Goal: Task Accomplishment & Management: Complete application form

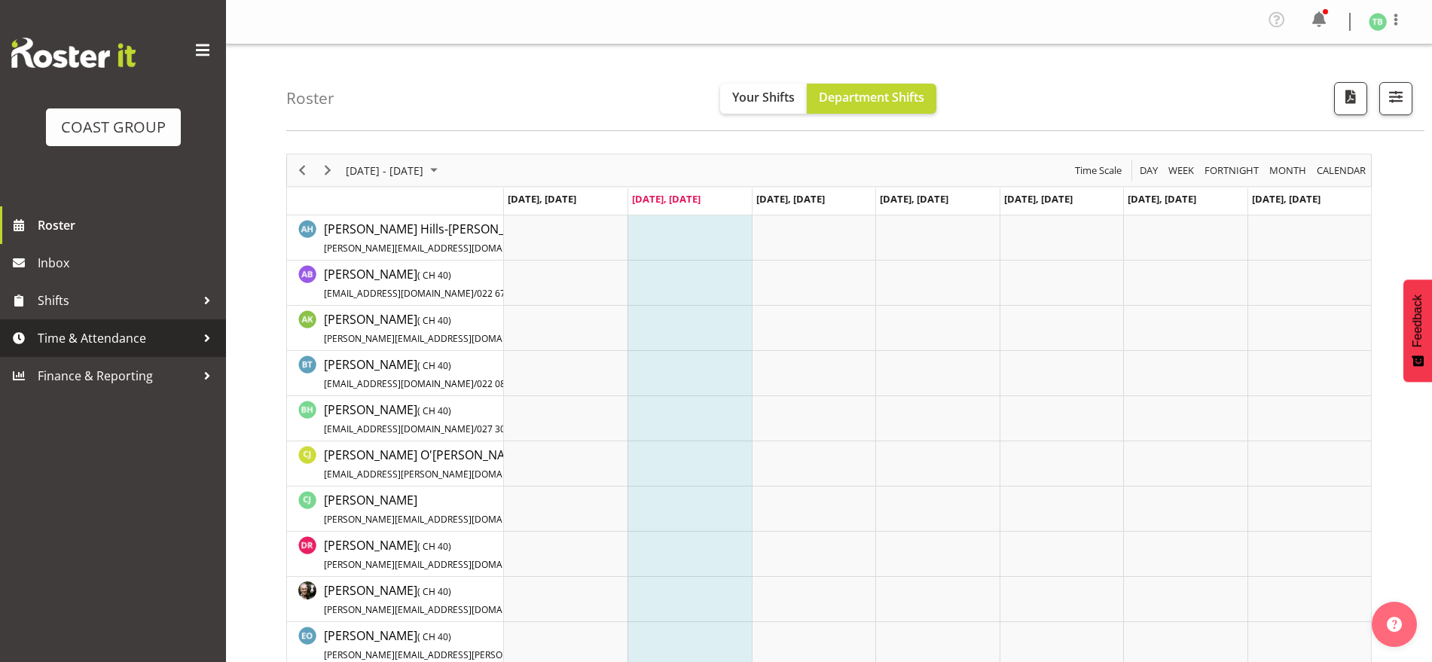
click at [100, 337] on span "Time & Attendance" at bounding box center [117, 338] width 158 height 23
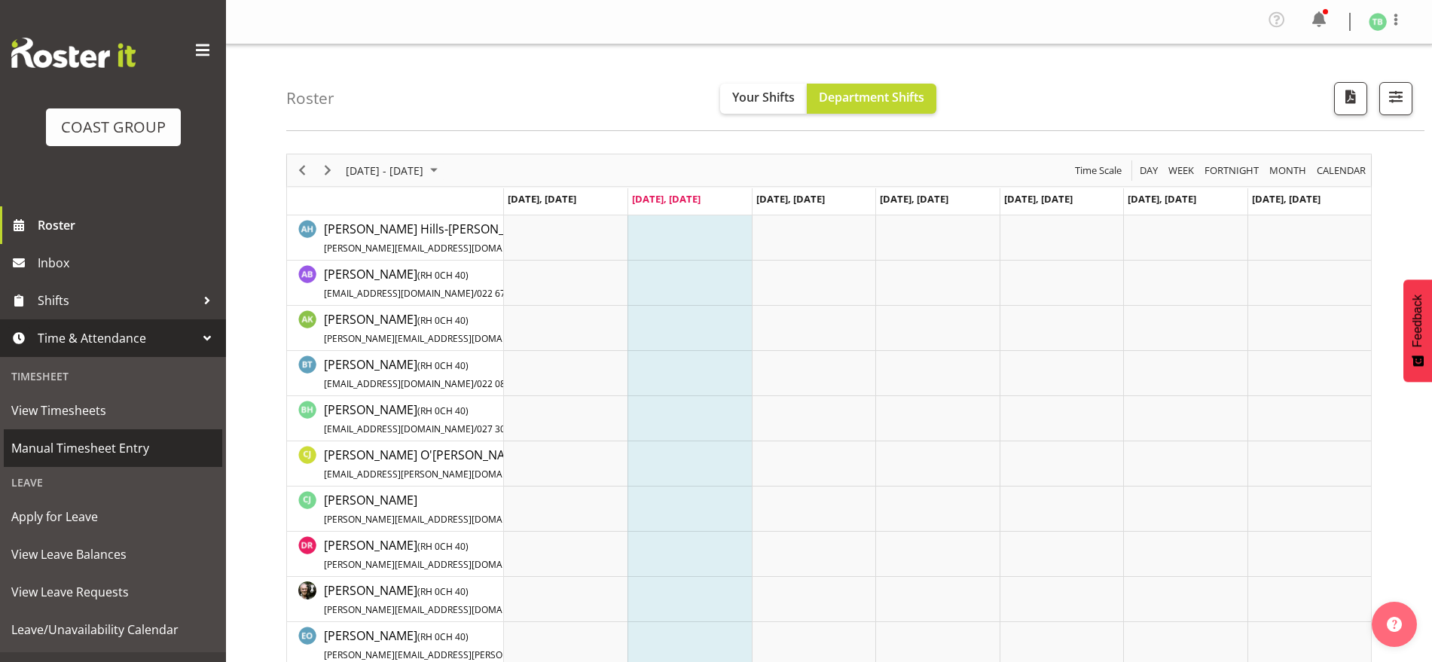
click at [98, 444] on span "Manual Timesheet Entry" at bounding box center [112, 448] width 203 height 23
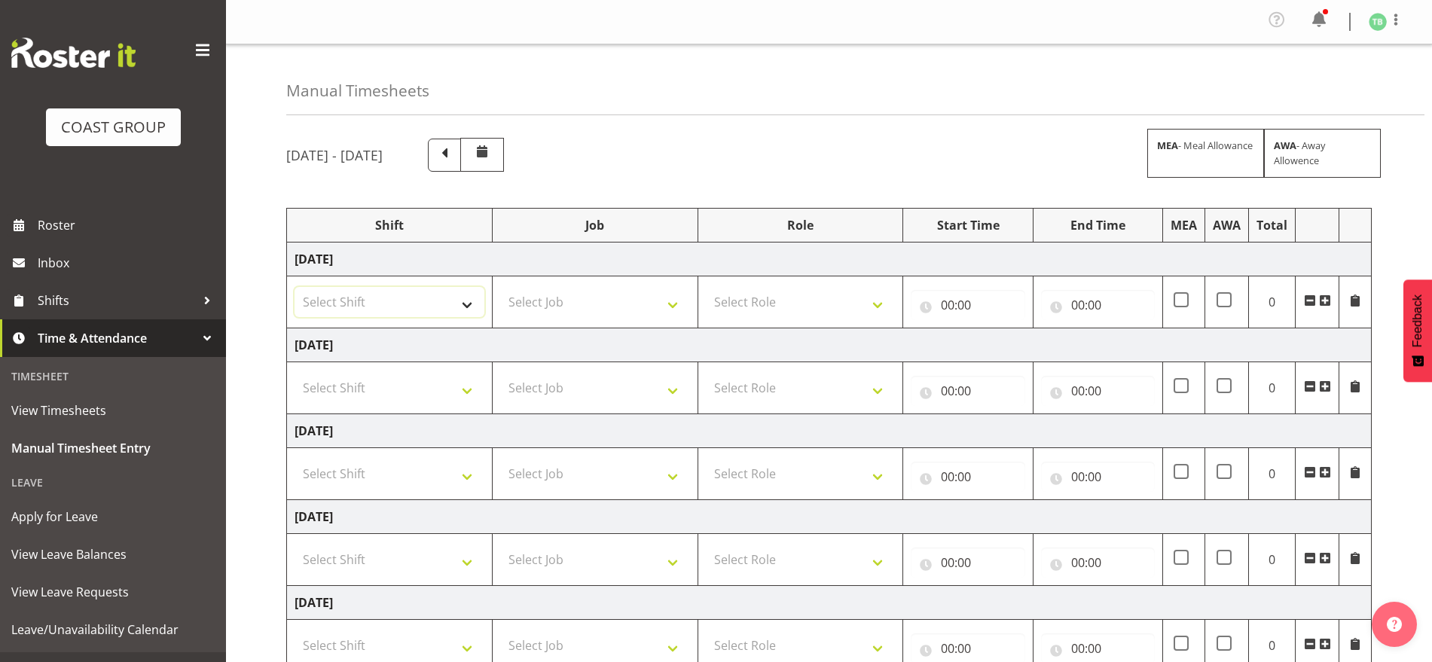
click at [353, 292] on select "Select Shift Break AHICE Break ATSNZ Break All Blacks casual Break Arts [PERSON…" at bounding box center [390, 302] width 190 height 30
select select "62216"
click at [295, 287] on select "Select Shift Break AHICE Break ATSNZ Break All Blacks casual Break Arts [PERSON…" at bounding box center [390, 302] width 190 height 30
click at [328, 383] on select "Select Shift Break AHICE Break ATSNZ Break All Blacks casual Break Arts [PERSON…" at bounding box center [390, 388] width 190 height 30
select select "62216"
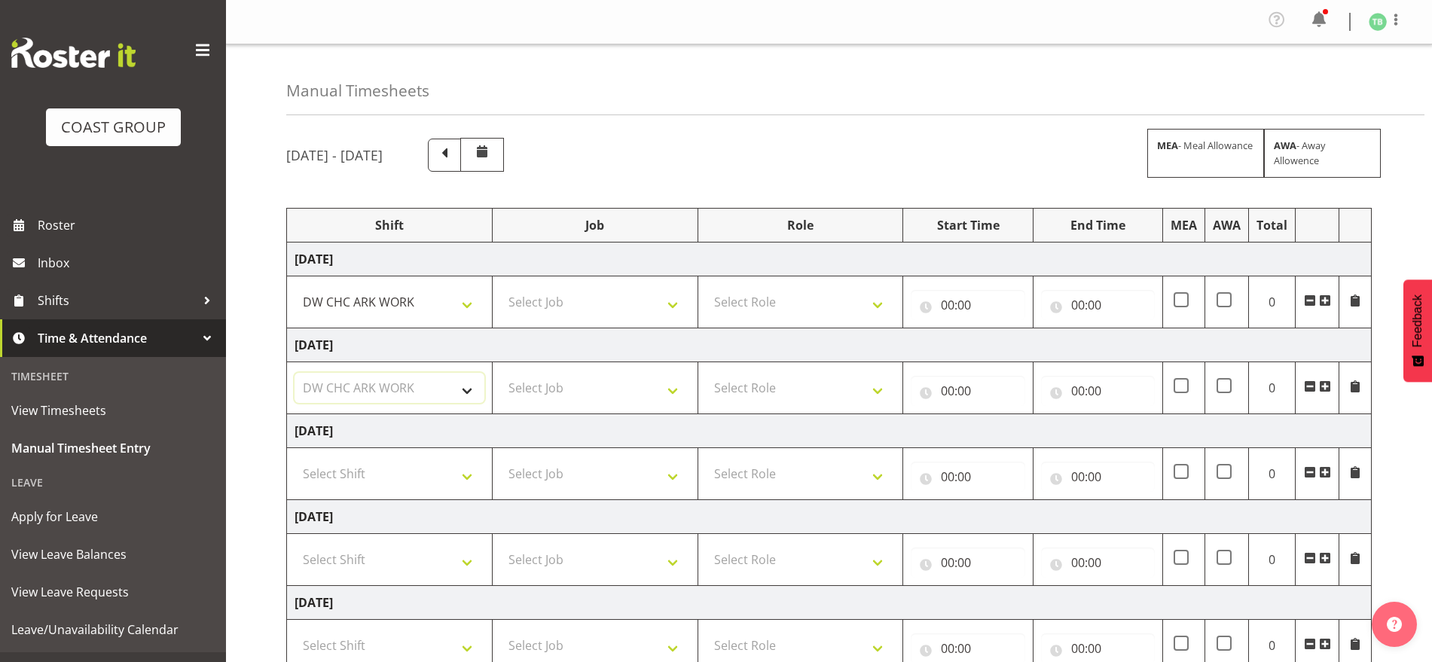
click at [295, 373] on select "Select Shift Break AHICE Break ATSNZ Break All Blacks casual Break Arts [PERSON…" at bounding box center [390, 388] width 190 height 30
click at [340, 471] on select "Select Shift Break AHICE Break ATSNZ Break All Blacks casual Break Arts [PERSON…" at bounding box center [390, 474] width 190 height 30
select select "62216"
click at [295, 459] on select "Select Shift Break AHICE Break ATSNZ Break All Blacks casual Break Arts [PERSON…" at bounding box center [390, 474] width 190 height 30
click at [340, 556] on select "Select Shift Break AHICE Break ATSNZ Break All Blacks casual Break Arts [PERSON…" at bounding box center [390, 560] width 190 height 30
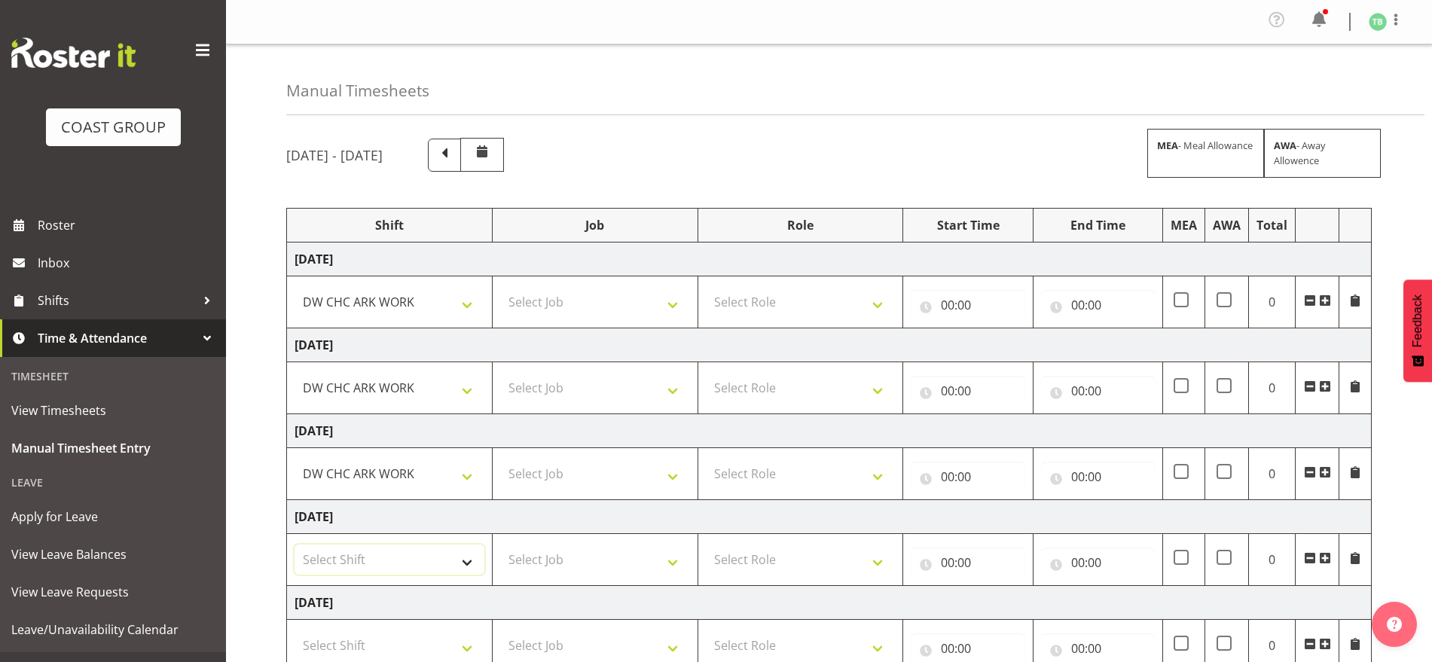
select select "62216"
click at [295, 545] on select "Select Shift Break AHICE Break ATSNZ Break All Blacks casual Break Arts [PERSON…" at bounding box center [390, 560] width 190 height 30
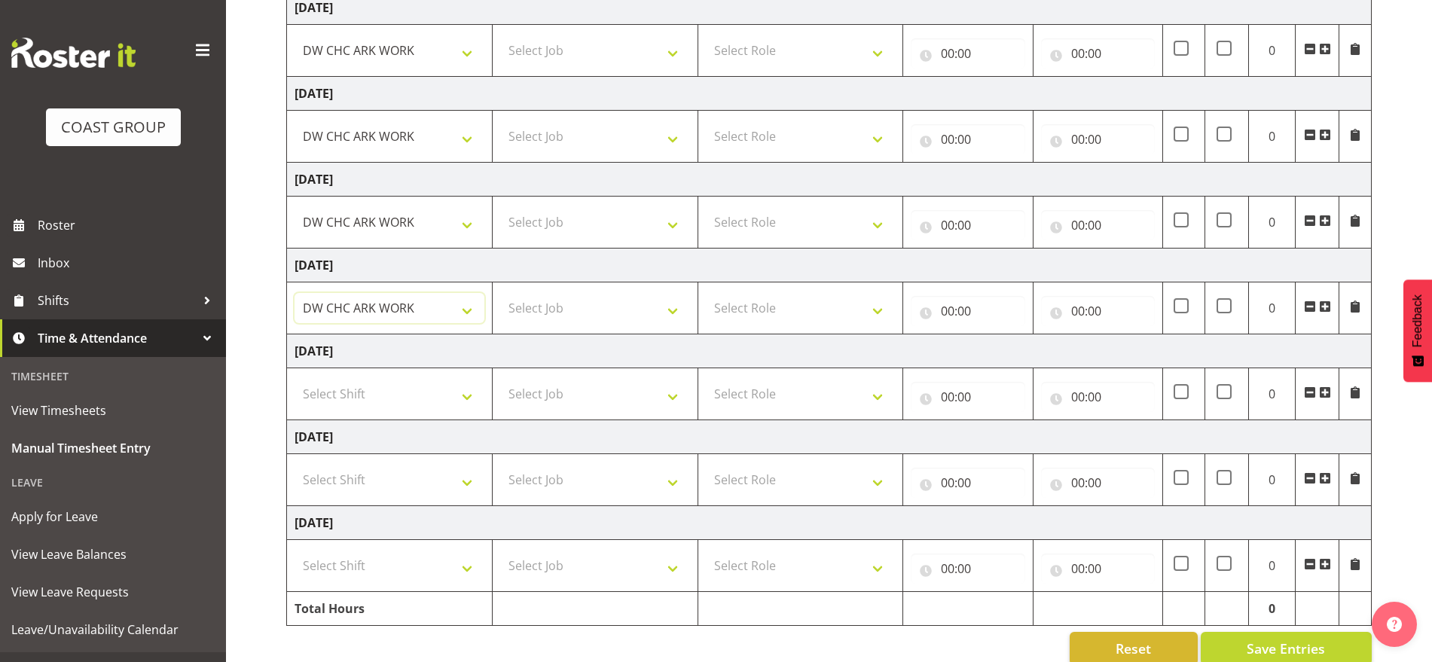
scroll to position [280, 0]
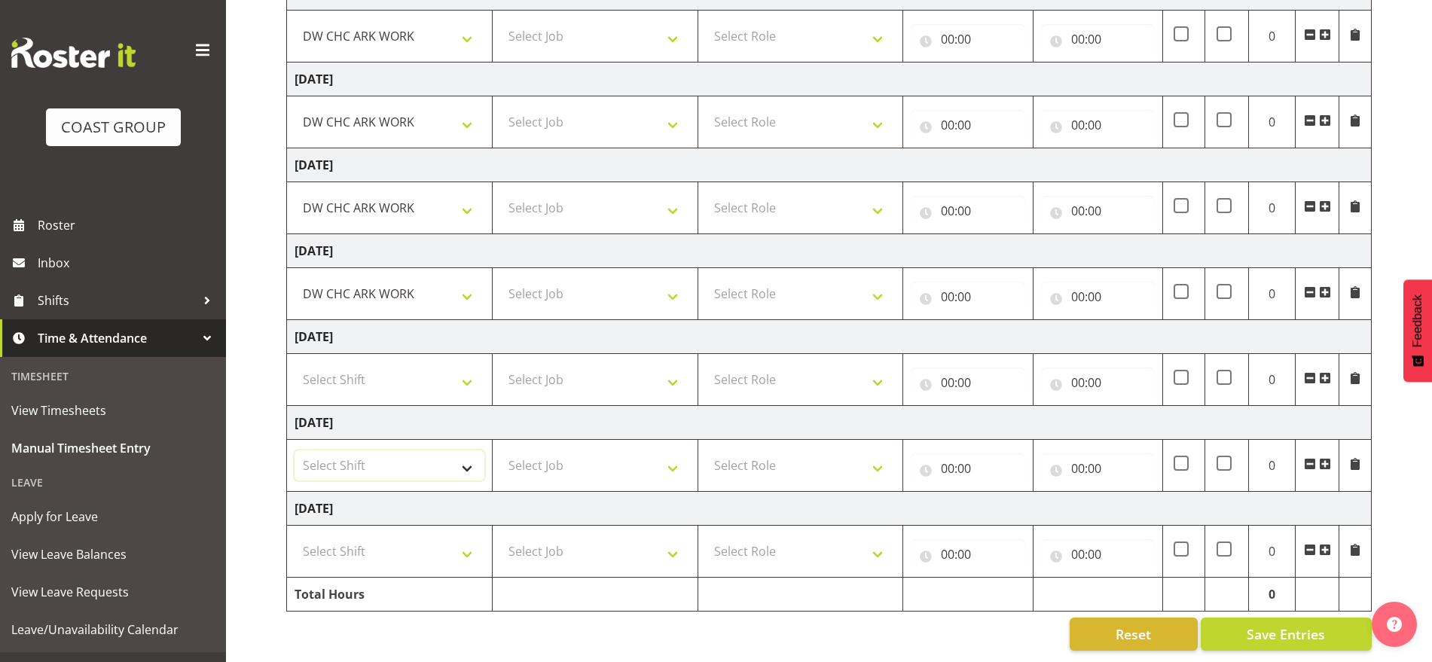
click at [350, 450] on select "Select Shift Break AHICE Break ATSNZ Break All Blacks casual Break Arts [PERSON…" at bounding box center [390, 465] width 190 height 30
select select "62216"
click at [295, 450] on select "Select Shift Break AHICE Break ATSNZ Break All Blacks casual Break Arts [PERSON…" at bounding box center [390, 465] width 190 height 30
click at [344, 549] on select "Select Shift Break AHICE Break ATSNZ Break All Blacks casual Break Arts [PERSON…" at bounding box center [390, 551] width 190 height 30
select select "62216"
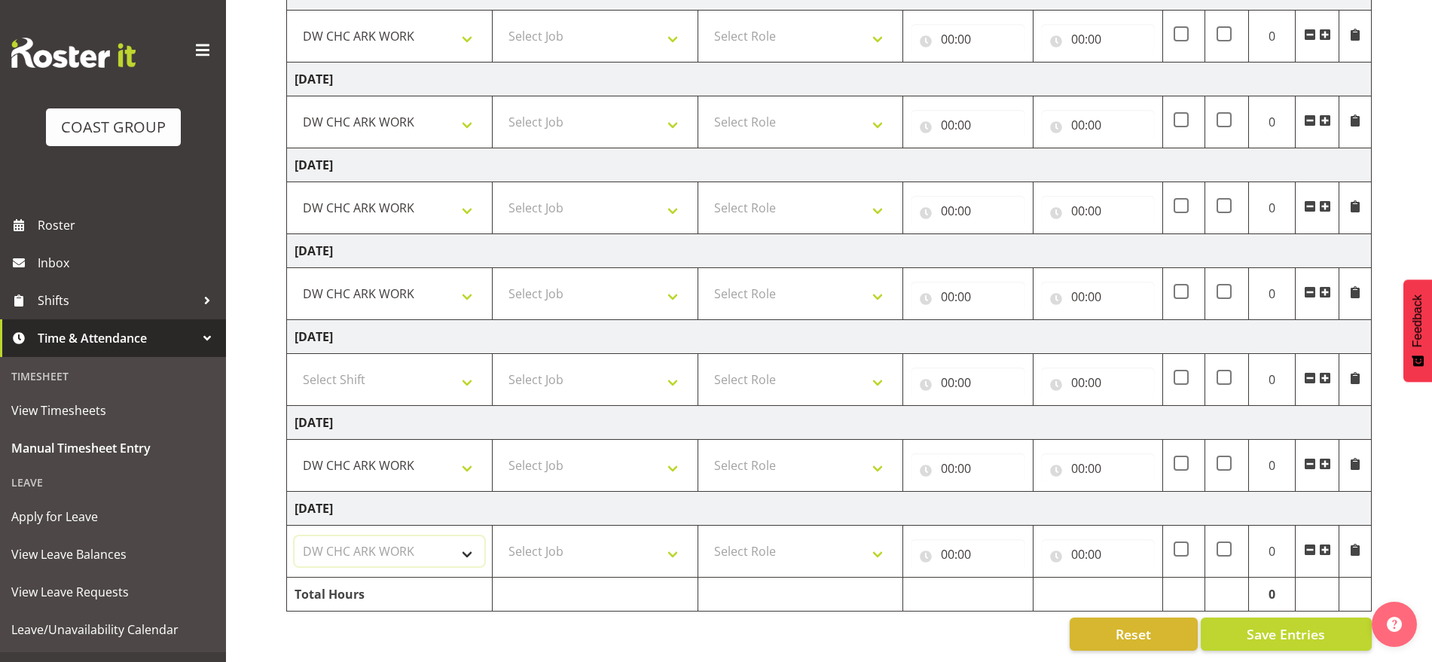
click at [295, 536] on select "Select Shift Break AHICE Break ATSNZ Break All Blacks casual Break Arts [PERSON…" at bounding box center [390, 551] width 190 height 30
click at [580, 536] on select "Select Job 1 Carlton Events 1 [PERSON_NAME][GEOGRAPHIC_DATA] 1 [PERSON_NAME][GE…" at bounding box center [595, 551] width 190 height 30
select select "9477"
click at [500, 536] on select "Select Job 1 Carlton Events 1 [PERSON_NAME][GEOGRAPHIC_DATA] 1 [PERSON_NAME][GE…" at bounding box center [595, 551] width 190 height 30
click at [581, 450] on select "Select Job 1 Carlton Events 1 [PERSON_NAME][GEOGRAPHIC_DATA] 1 [PERSON_NAME][GE…" at bounding box center [595, 465] width 190 height 30
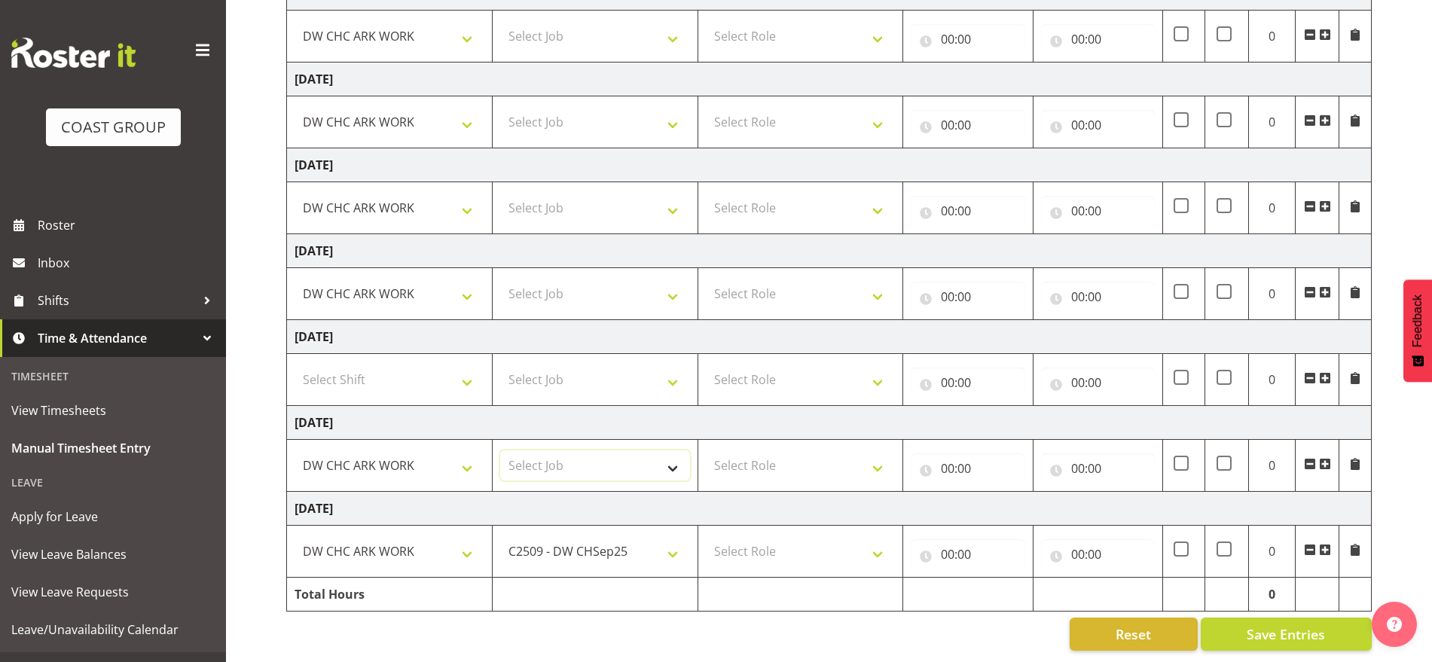
select select "9477"
click at [500, 450] on select "Select Job 1 Carlton Events 1 [PERSON_NAME][GEOGRAPHIC_DATA] 1 [PERSON_NAME][GE…" at bounding box center [595, 465] width 190 height 30
click at [572, 279] on select "Select Job 1 Carlton Events 1 [PERSON_NAME][GEOGRAPHIC_DATA] 1 [PERSON_NAME][GE…" at bounding box center [595, 294] width 190 height 30
select select "9477"
click at [500, 279] on select "Select Job 1 Carlton Events 1 [PERSON_NAME][GEOGRAPHIC_DATA] 1 [PERSON_NAME][GE…" at bounding box center [595, 294] width 190 height 30
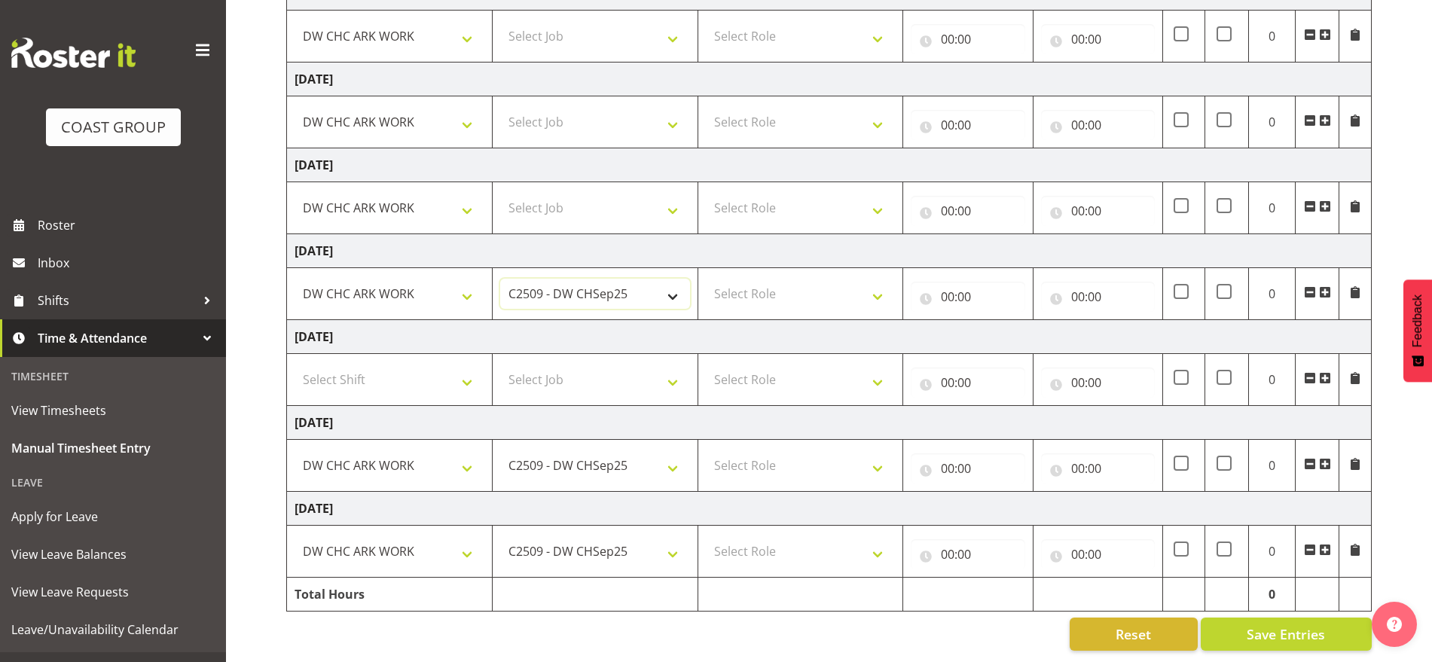
scroll to position [186, 0]
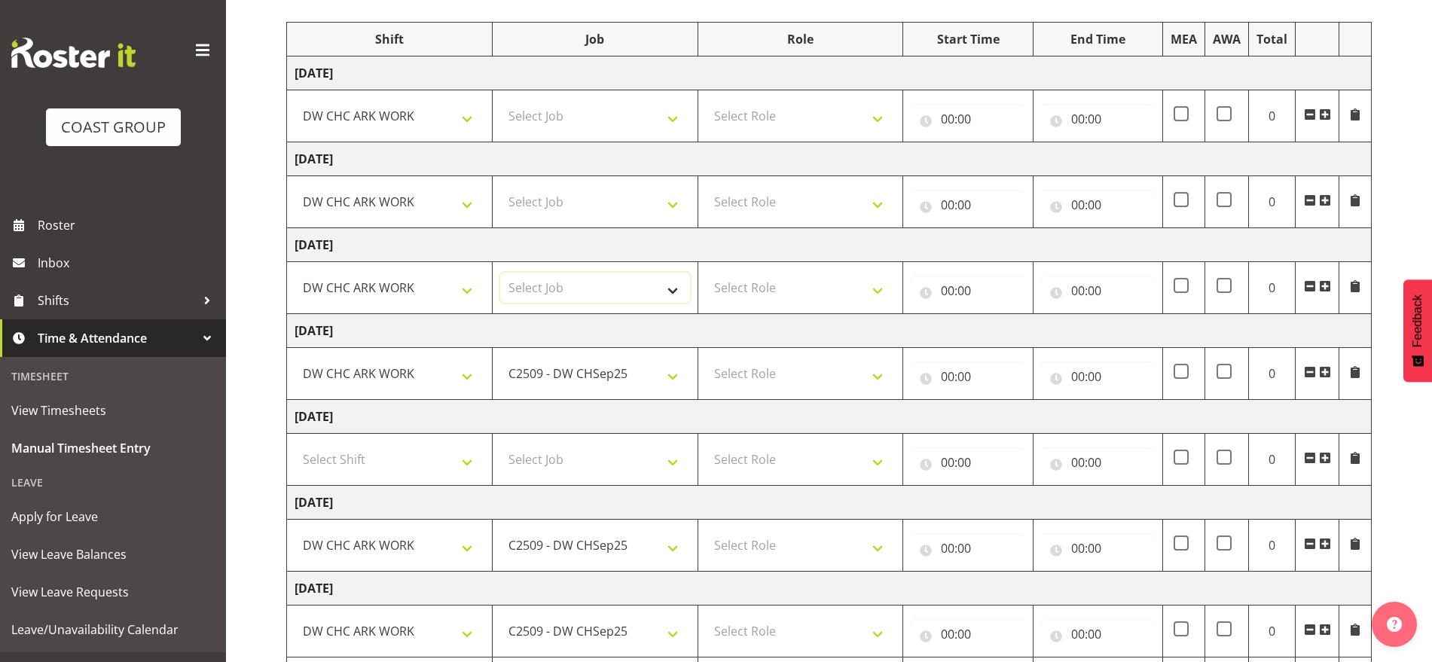
click at [550, 295] on select "Select Job 1 Carlton Events 1 [PERSON_NAME][GEOGRAPHIC_DATA] 1 [PERSON_NAME][GE…" at bounding box center [595, 288] width 190 height 30
select select "9477"
click at [500, 273] on select "Select Job 1 Carlton Events 1 [PERSON_NAME][GEOGRAPHIC_DATA] 1 [PERSON_NAME][GE…" at bounding box center [595, 288] width 190 height 30
click at [550, 206] on select "Select Job 1 Carlton Events 1 [PERSON_NAME][GEOGRAPHIC_DATA] 1 [PERSON_NAME][GE…" at bounding box center [595, 202] width 190 height 30
select select "9477"
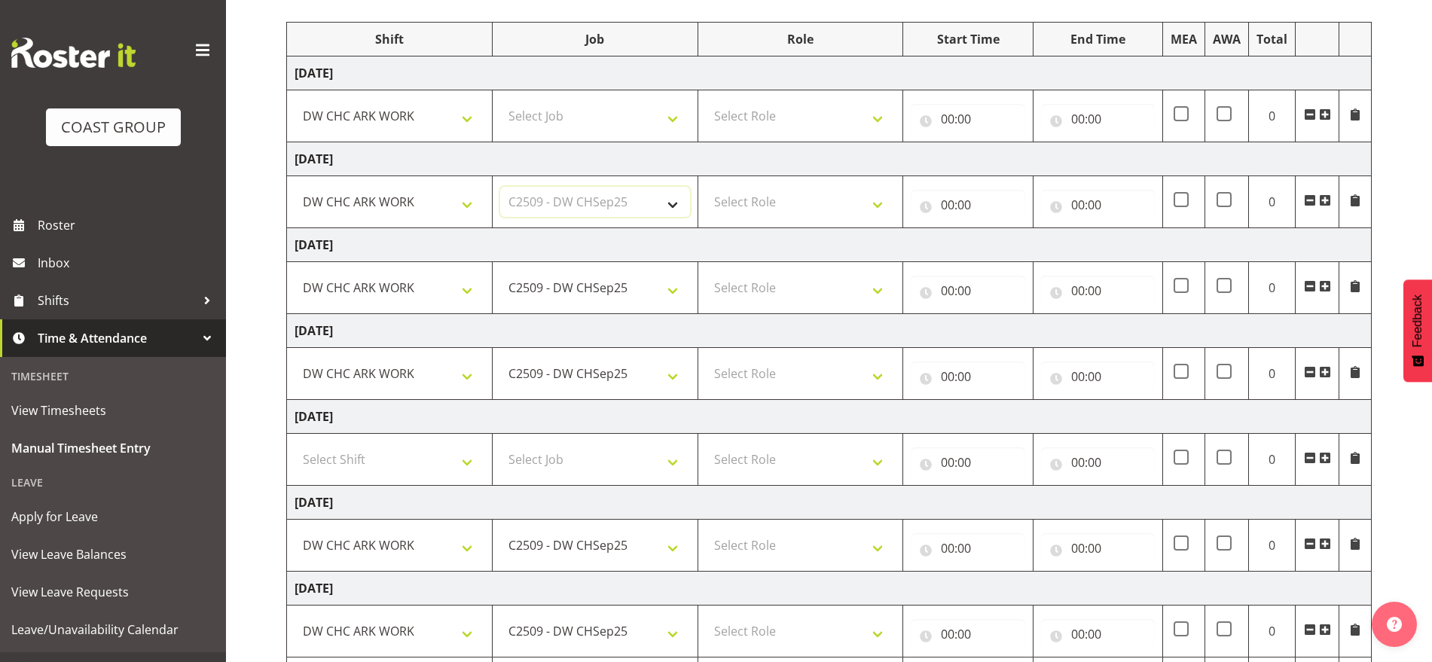
click at [500, 187] on select "Select Job 1 Carlton Events 1 [PERSON_NAME][GEOGRAPHIC_DATA] 1 [PERSON_NAME][GE…" at bounding box center [595, 202] width 190 height 30
click at [549, 101] on select "Select Job 1 Carlton Events 1 [PERSON_NAME][GEOGRAPHIC_DATA] 1 [PERSON_NAME][GE…" at bounding box center [595, 116] width 190 height 30
select select "9477"
click at [500, 101] on select "Select Job 1 Carlton Events 1 [PERSON_NAME][GEOGRAPHIC_DATA] 1 [PERSON_NAME][GE…" at bounding box center [595, 116] width 190 height 30
click at [746, 115] on select "Select Role SIGNWRITER Signwriter EHS CHC OPS" at bounding box center [801, 116] width 190 height 30
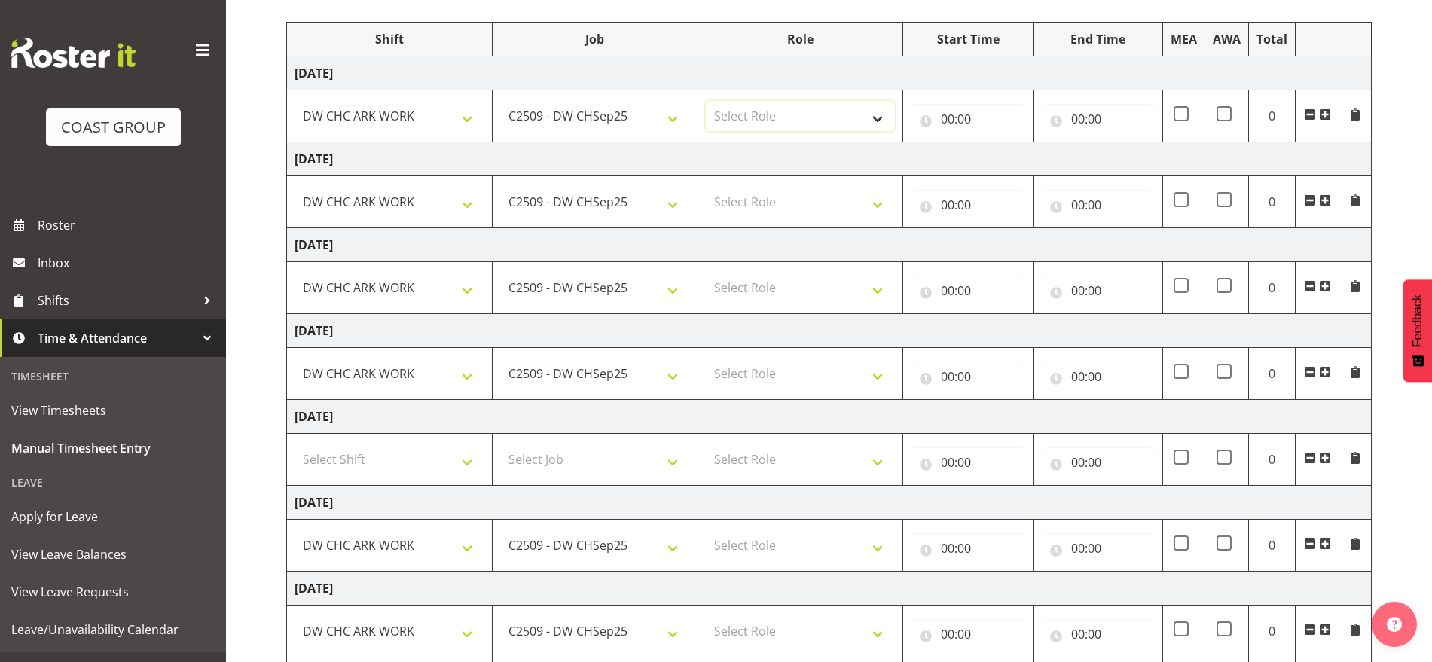
select select "217"
click at [706, 101] on select "Select Role SIGNWRITER Signwriter EHS CHC OPS" at bounding box center [801, 116] width 190 height 30
click at [743, 193] on select "Select Role SIGNWRITER Signwriter EHS CHC OPS" at bounding box center [801, 202] width 190 height 30
select select "217"
click at [706, 187] on select "Select Role SIGNWRITER Signwriter EHS CHC OPS" at bounding box center [801, 202] width 190 height 30
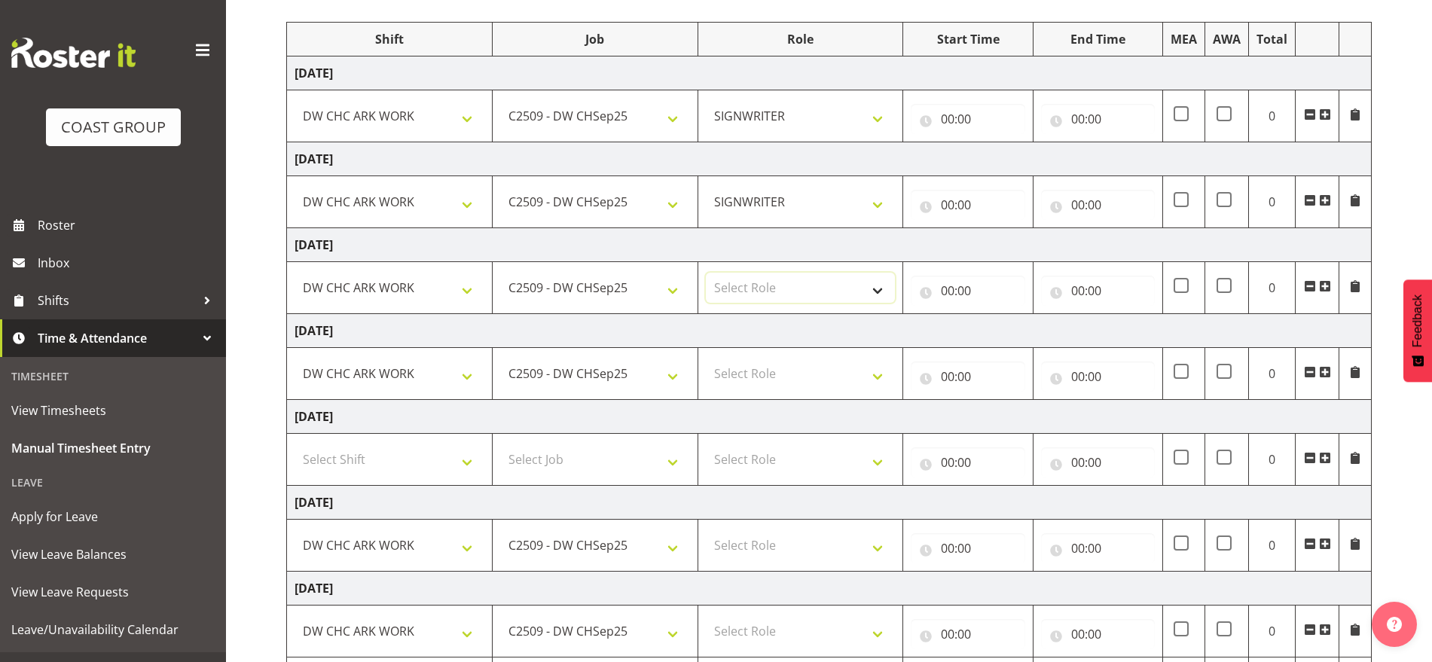
drag, startPoint x: 743, startPoint y: 273, endPoint x: 742, endPoint y: 286, distance: 12.9
click at [743, 274] on select "Select Role SIGNWRITER Signwriter EHS CHC OPS" at bounding box center [801, 288] width 190 height 30
select select "217"
click at [706, 273] on select "Select Role SIGNWRITER Signwriter EHS CHC OPS" at bounding box center [801, 288] width 190 height 30
click at [740, 359] on select "Select Role SIGNWRITER Signwriter EHS CHC OPS" at bounding box center [801, 374] width 190 height 30
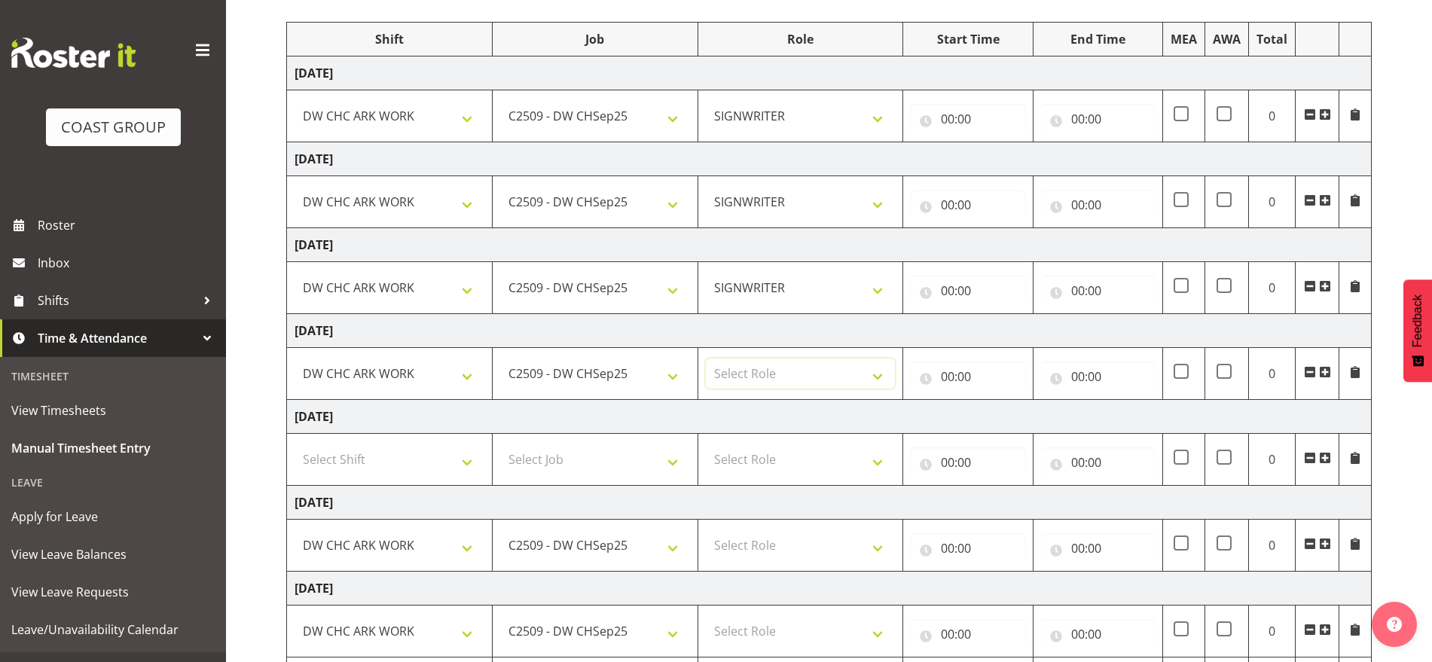
click at [740, 383] on select "Select Role SIGNWRITER Signwriter EHS CHC OPS" at bounding box center [801, 374] width 190 height 30
click at [740, 386] on select "Select Role SIGNWRITER Signwriter EHS CHC OPS" at bounding box center [801, 374] width 190 height 30
select select "217"
click at [706, 359] on select "Select Role SIGNWRITER Signwriter EHS CHC OPS" at bounding box center [801, 374] width 190 height 30
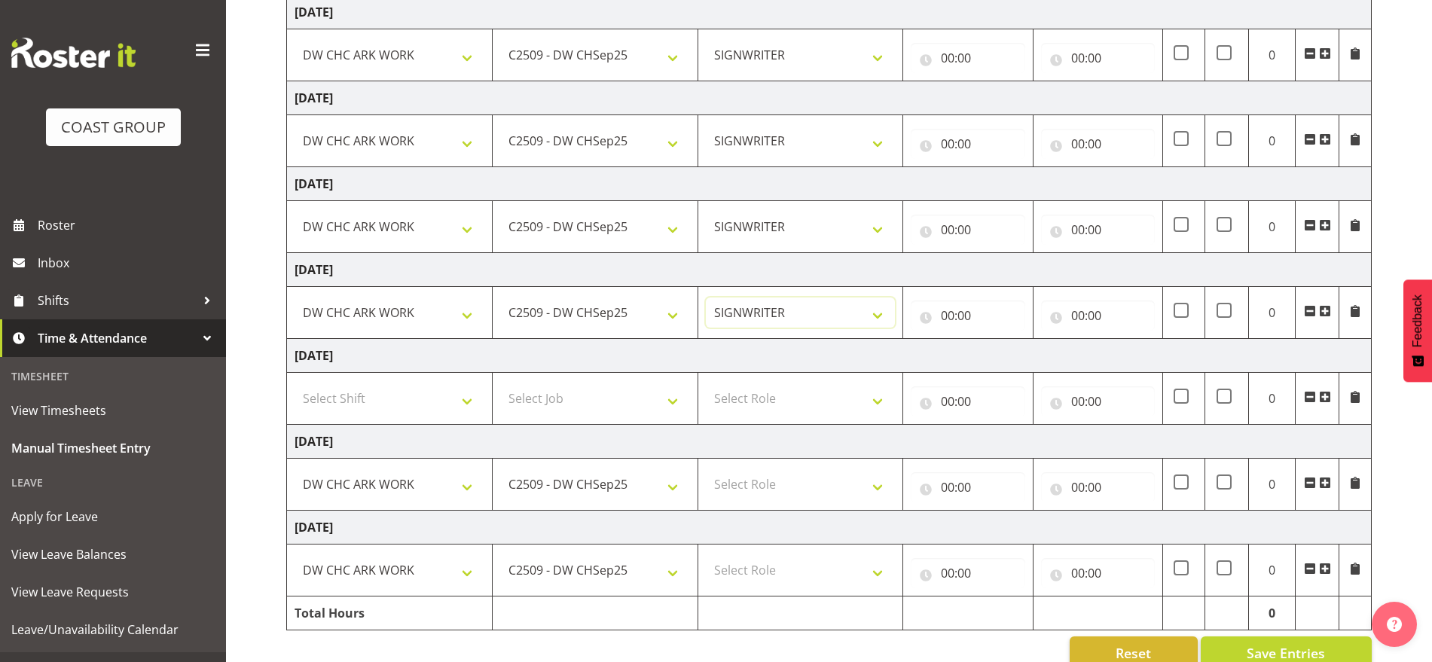
scroll to position [280, 0]
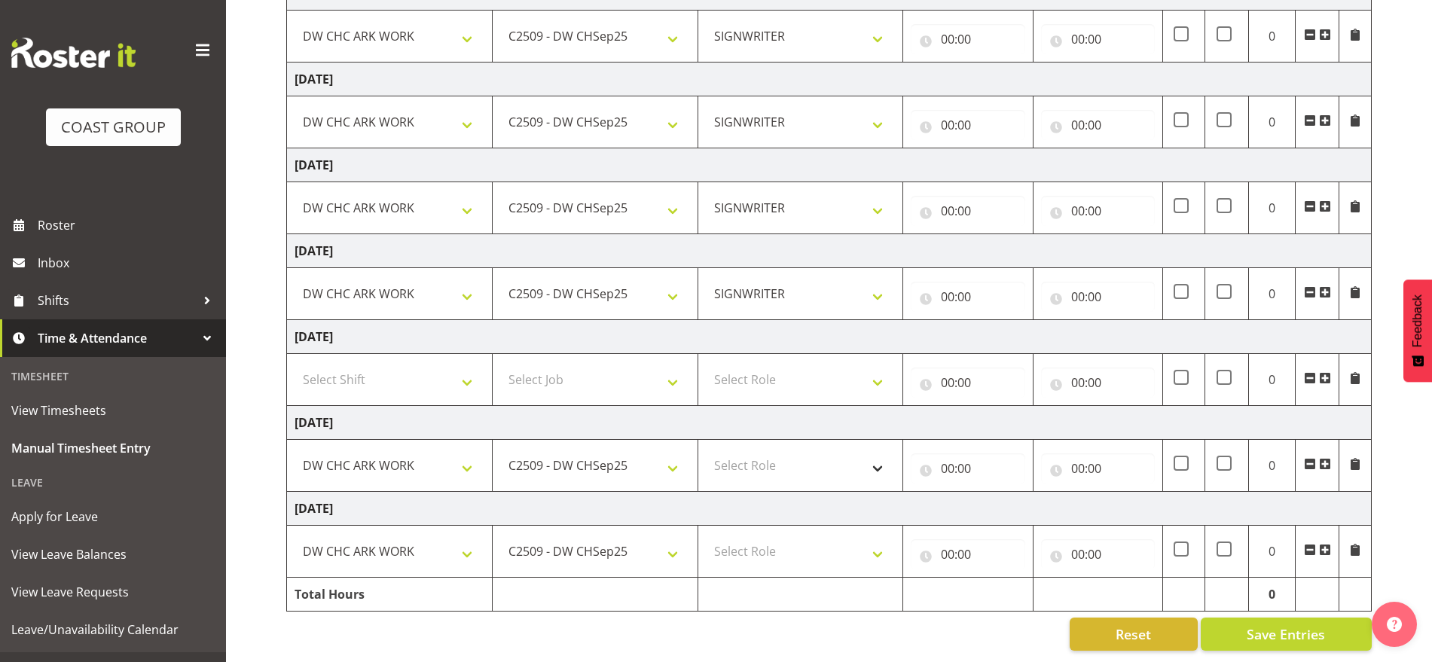
drag, startPoint x: 743, startPoint y: 434, endPoint x: 743, endPoint y: 451, distance: 17.3
click at [743, 440] on td "Select Role SIGNWRITER Signwriter EHS CHC OPS" at bounding box center [801, 466] width 206 height 52
click at [743, 460] on select "Select Role SIGNWRITER Signwriter EHS CHC OPS" at bounding box center [801, 465] width 190 height 30
select select "217"
click at [706, 450] on select "Select Role SIGNWRITER Signwriter EHS CHC OPS" at bounding box center [801, 465] width 190 height 30
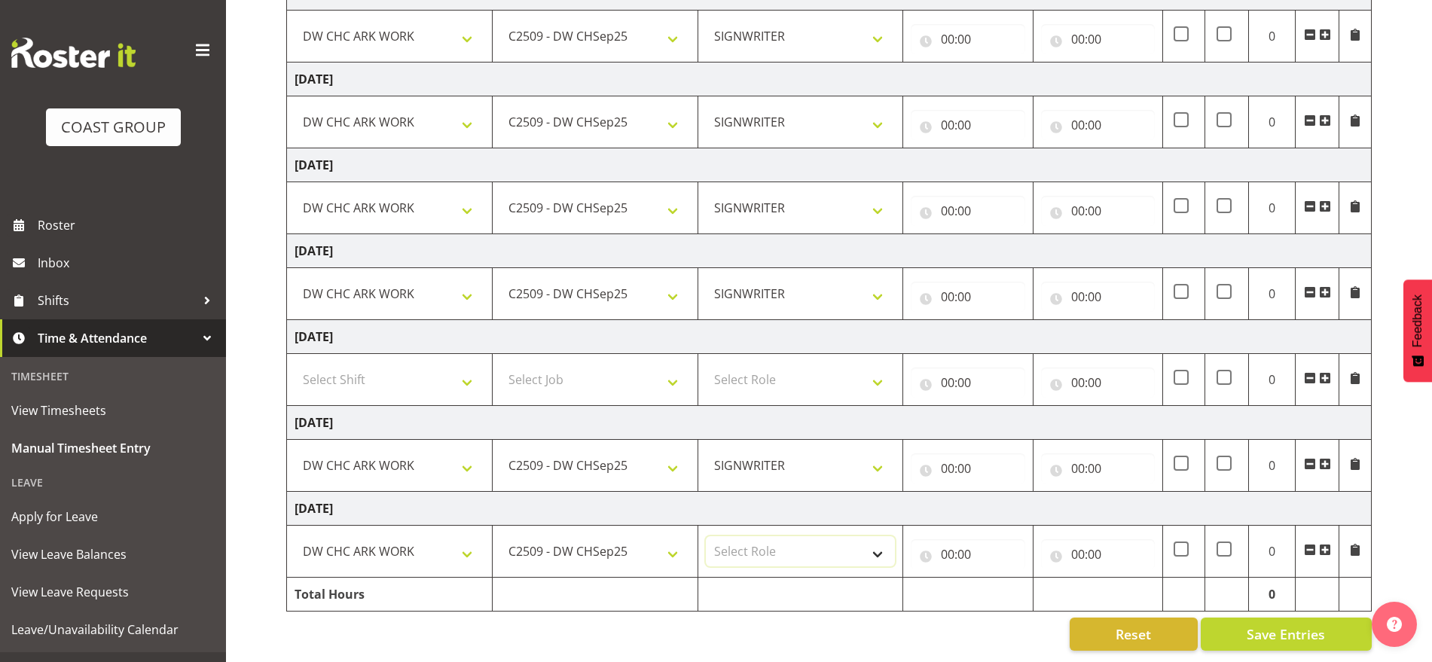
click at [761, 538] on select "Select Role SIGNWRITER Signwriter EHS CHC OPS" at bounding box center [801, 551] width 190 height 30
select select "217"
click at [706, 536] on select "Select Role SIGNWRITER Signwriter EHS CHC OPS" at bounding box center [801, 551] width 190 height 30
click at [946, 541] on input "00:00" at bounding box center [968, 554] width 114 height 30
click at [1013, 579] on select "00 01 02 03 04 05 06 07 08 09 10 11 12 13 14 15 16 17 18 19 20 21 22 23" at bounding box center [1014, 594] width 34 height 30
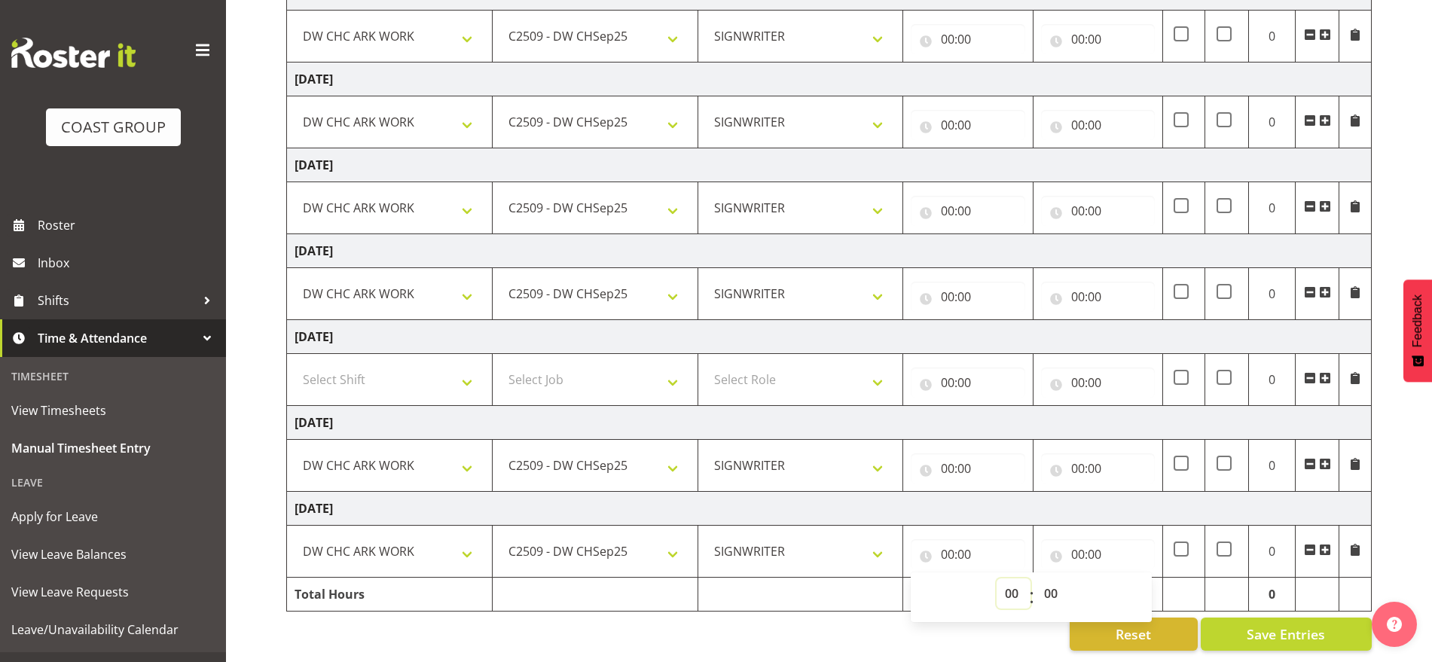
select select "6"
click at [997, 579] on select "00 01 02 03 04 05 06 07 08 09 10 11 12 13 14 15 16 17 18 19 20 21 22 23" at bounding box center [1014, 594] width 34 height 30
type input "06:00"
click at [1079, 540] on input "00:00" at bounding box center [1098, 554] width 114 height 30
click at [1137, 580] on select "00 01 02 03 04 05 06 07 08 09 10 11 12 13 14 15 16 17 18 19 20 21 22 23" at bounding box center [1144, 594] width 34 height 30
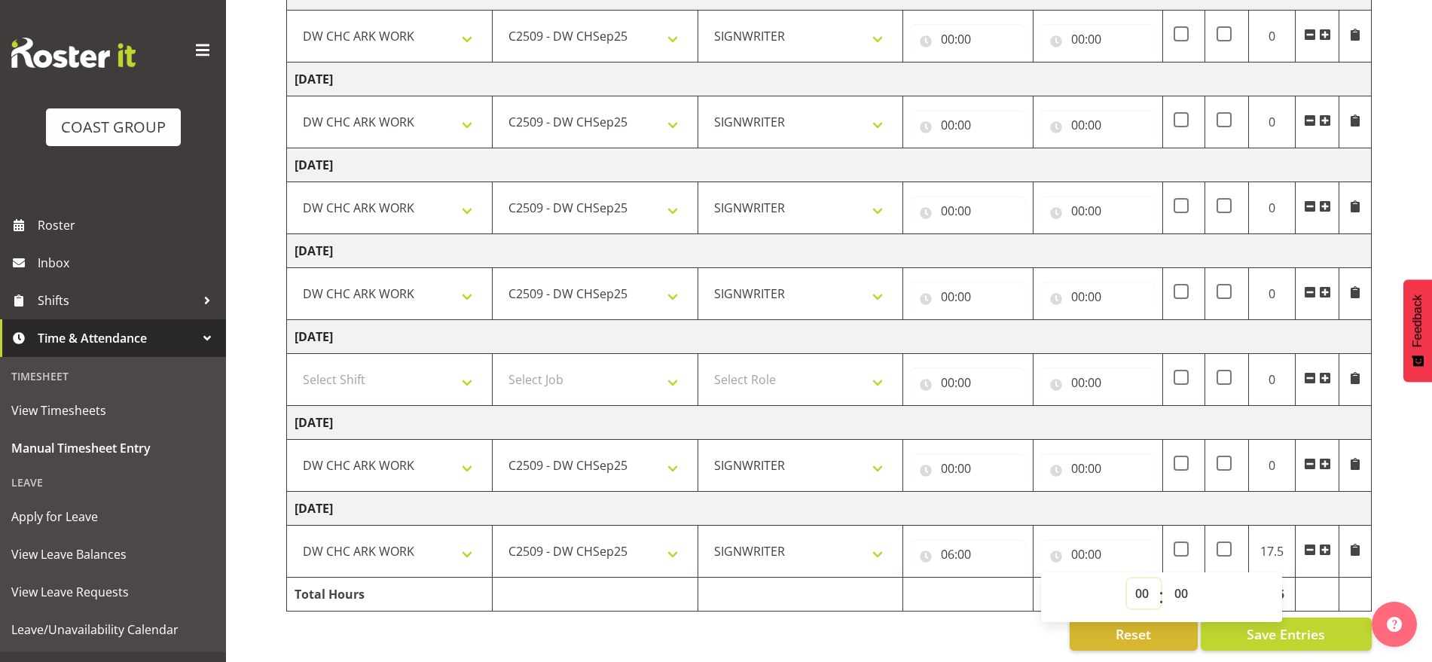
select select "17"
click at [1127, 579] on select "00 01 02 03 04 05 06 07 08 09 10 11 12 13 14 15 16 17 18 19 20 21 22 23" at bounding box center [1144, 594] width 34 height 30
type input "17:00"
click at [951, 542] on input "06:00" at bounding box center [968, 554] width 114 height 30
click at [1016, 579] on select "00 01 02 03 04 05 06 07 08 09 10 11 12 13 14 15 16 17 18 19 20 21 22 23" at bounding box center [1014, 594] width 34 height 30
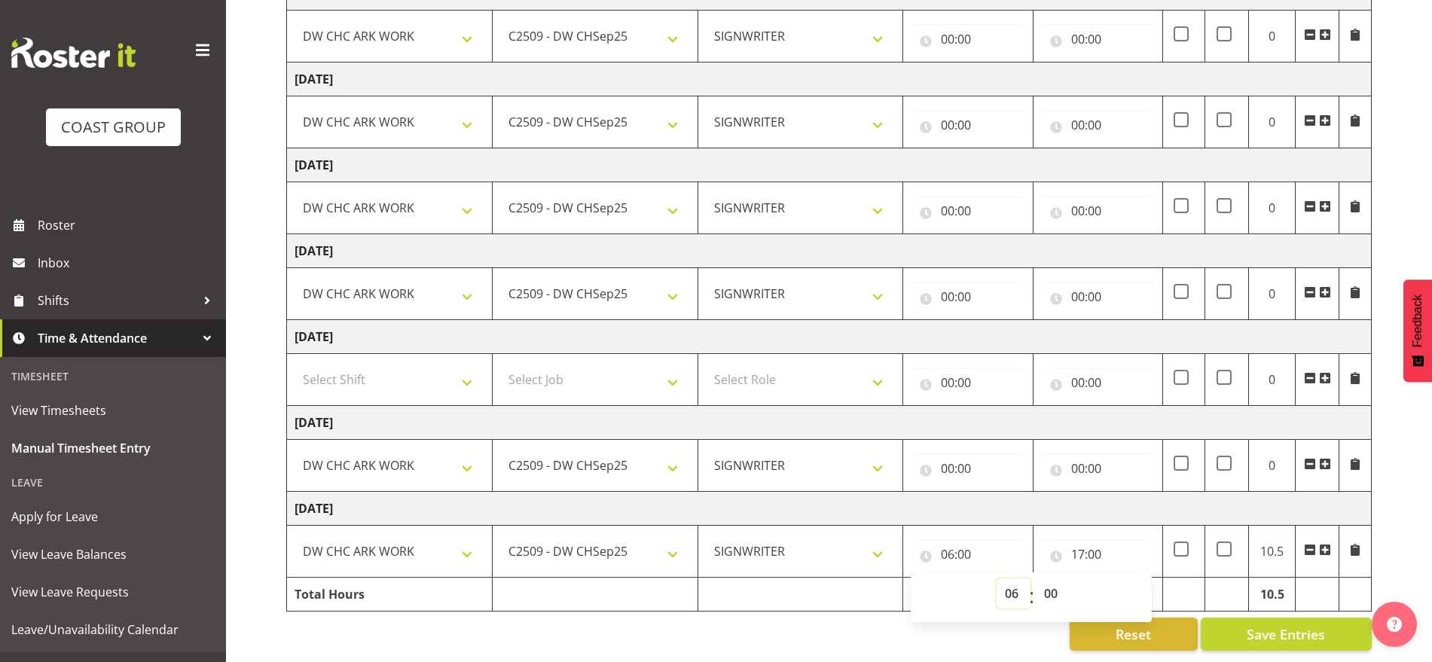
select select "7"
click at [997, 579] on select "00 01 02 03 04 05 06 07 08 09 10 11 12 13 14 15 16 17 18 19 20 21 22 23" at bounding box center [1014, 594] width 34 height 30
type input "07:00"
click at [1100, 502] on td "[DATE]" at bounding box center [829, 509] width 1085 height 34
click at [954, 456] on input "00:00" at bounding box center [968, 468] width 114 height 30
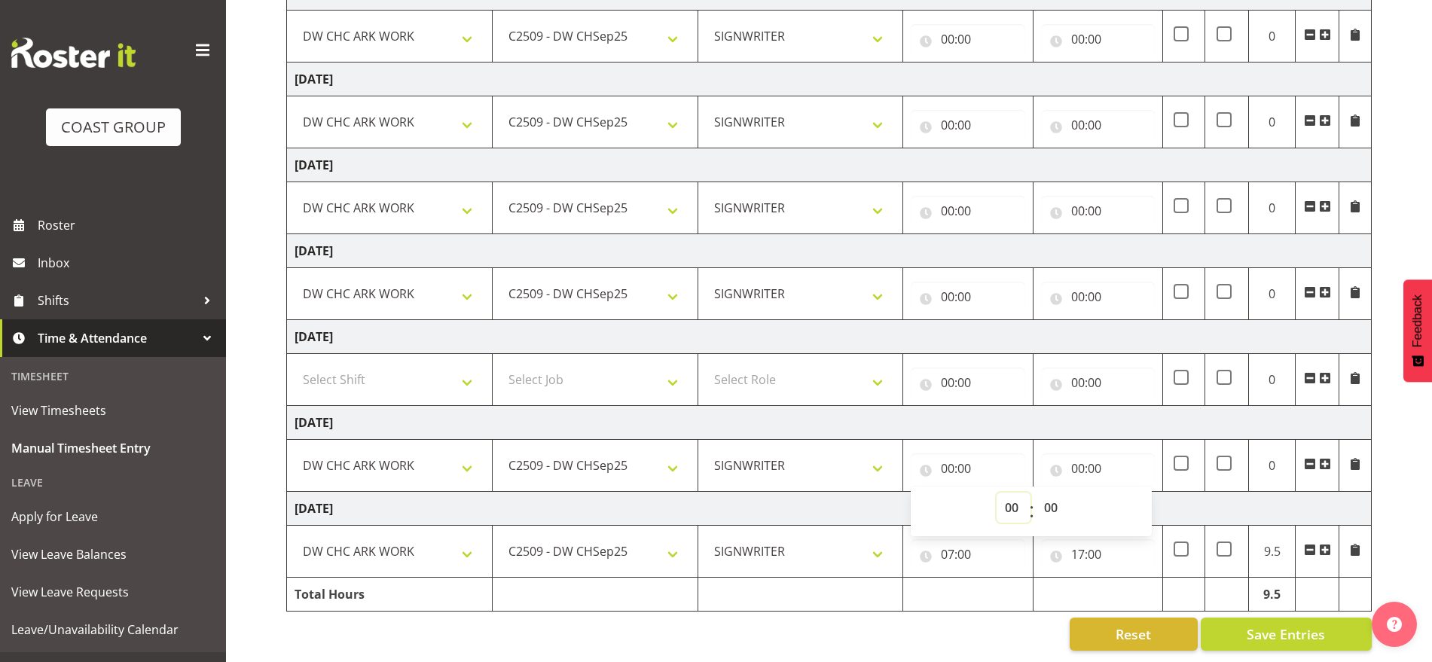
click at [1001, 493] on select "00 01 02 03 04 05 06 07 08 09 10 11 12 13 14 15 16 17 18 19 20 21 22 23" at bounding box center [1014, 508] width 34 height 30
select select "6"
click at [997, 493] on select "00 01 02 03 04 05 06 07 08 09 10 11 12 13 14 15 16 17 18 19 20 21 22 23" at bounding box center [1014, 508] width 34 height 30
type input "06:00"
click at [1075, 454] on input "00:00" at bounding box center [1098, 468] width 114 height 30
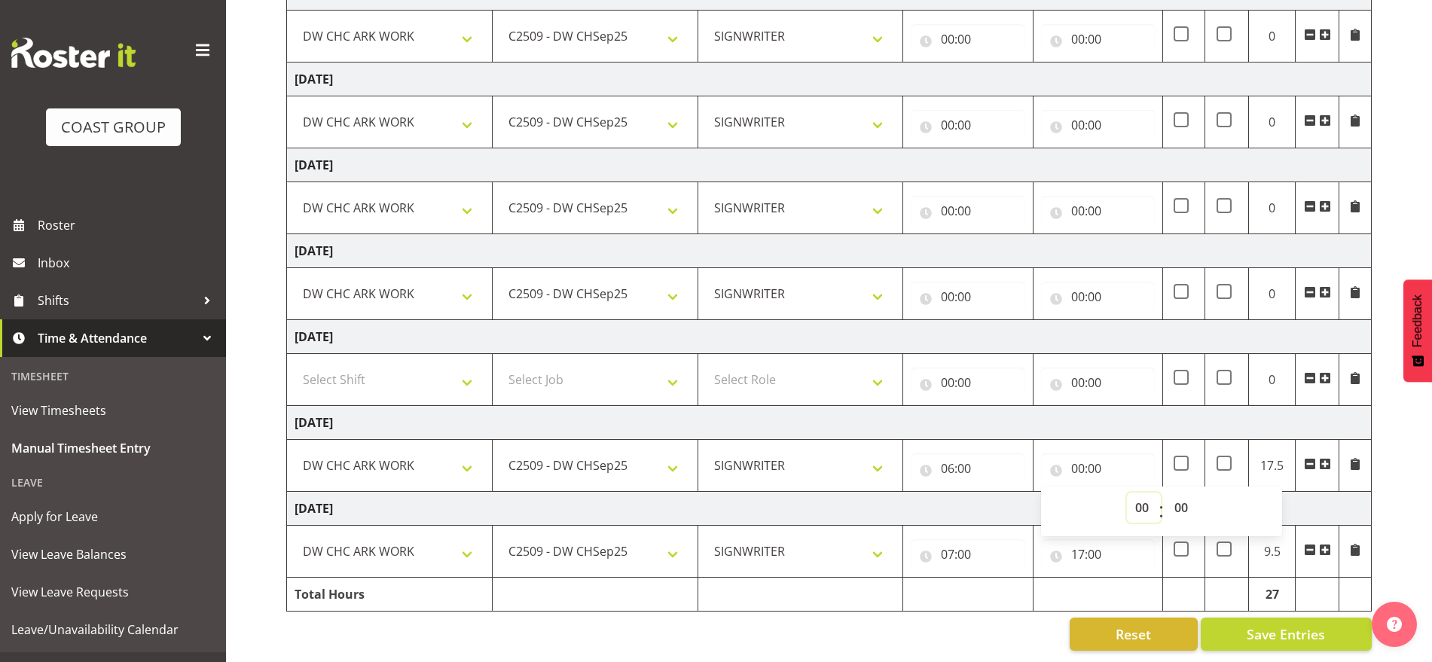
click at [1138, 495] on select "00 01 02 03 04 05 06 07 08 09 10 11 12 13 14 15 16 17 18 19 20 21 22 23" at bounding box center [1144, 508] width 34 height 30
select select "17"
click at [1127, 493] on select "00 01 02 03 04 05 06 07 08 09 10 11 12 13 14 15 16 17 18 19 20 21 22 23" at bounding box center [1144, 508] width 34 height 30
type input "17:00"
drag, startPoint x: 1186, startPoint y: 495, endPoint x: 1183, endPoint y: 478, distance: 17.0
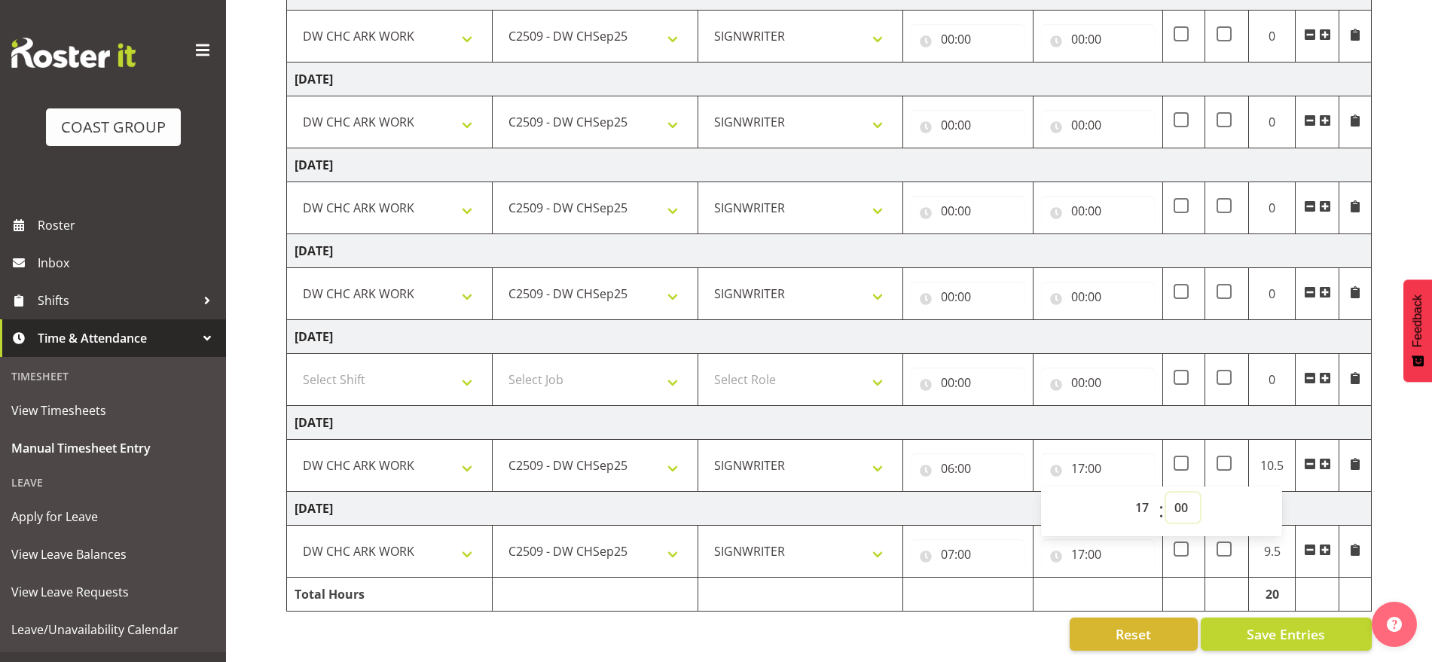
click at [1186, 495] on select "00 01 02 03 04 05 06 07 08 09 10 11 12 13 14 15 16 17 18 19 20 21 22 23 24 25 2…" at bounding box center [1183, 508] width 34 height 30
select select "45"
click at [1166, 493] on select "00 01 02 03 04 05 06 07 08 09 10 11 12 13 14 15 16 17 18 19 20 21 22 23 24 25 2…" at bounding box center [1183, 508] width 34 height 30
type input "17:45"
click at [1272, 406] on td "[DATE]" at bounding box center [829, 423] width 1085 height 34
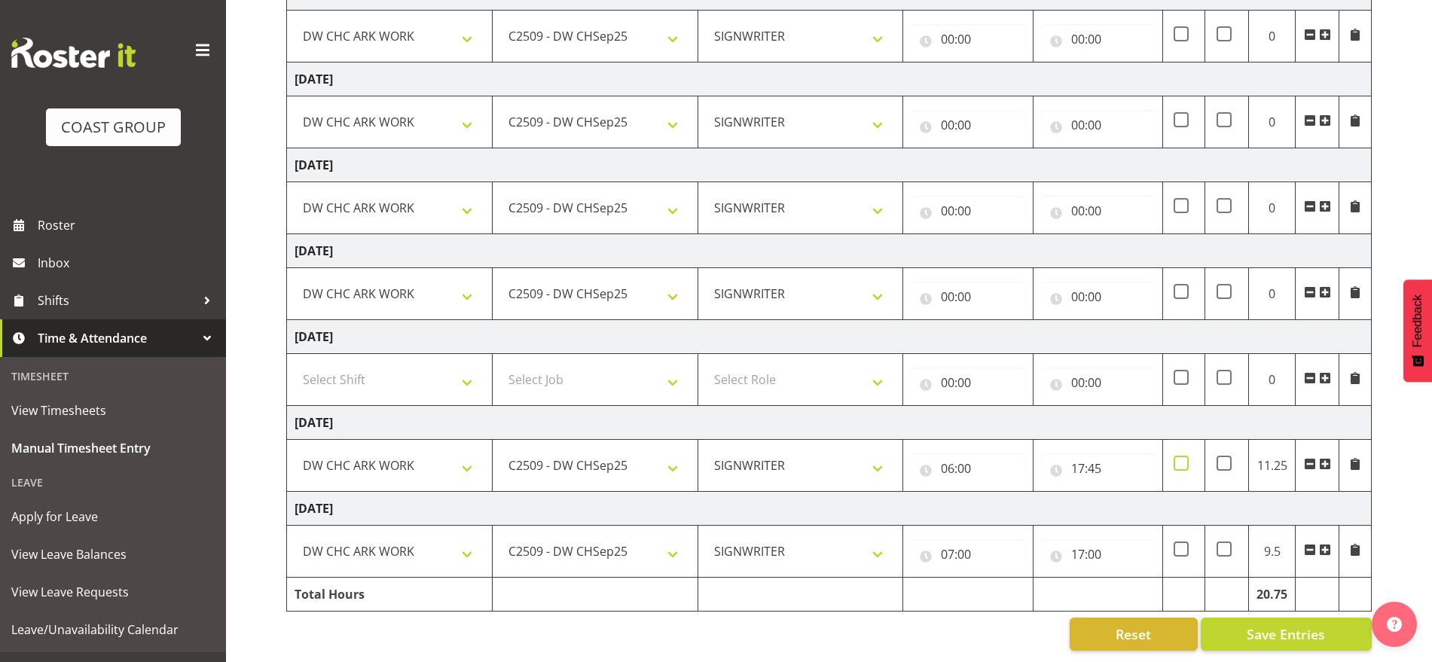
click at [1180, 456] on span at bounding box center [1181, 463] width 15 height 15
click at [1180, 459] on input "checkbox" at bounding box center [1179, 464] width 10 height 10
checkbox input "true"
click at [1180, 408] on td "[DATE]" at bounding box center [829, 423] width 1085 height 34
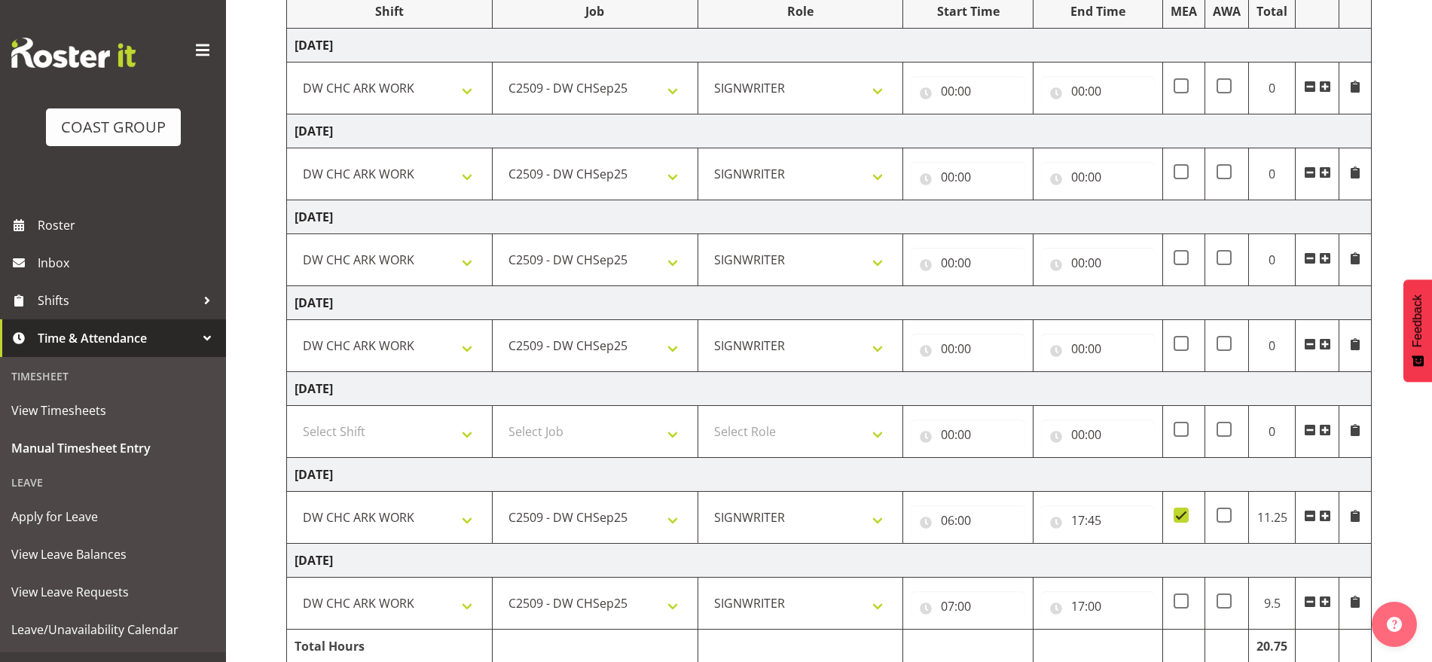
scroll to position [186, 0]
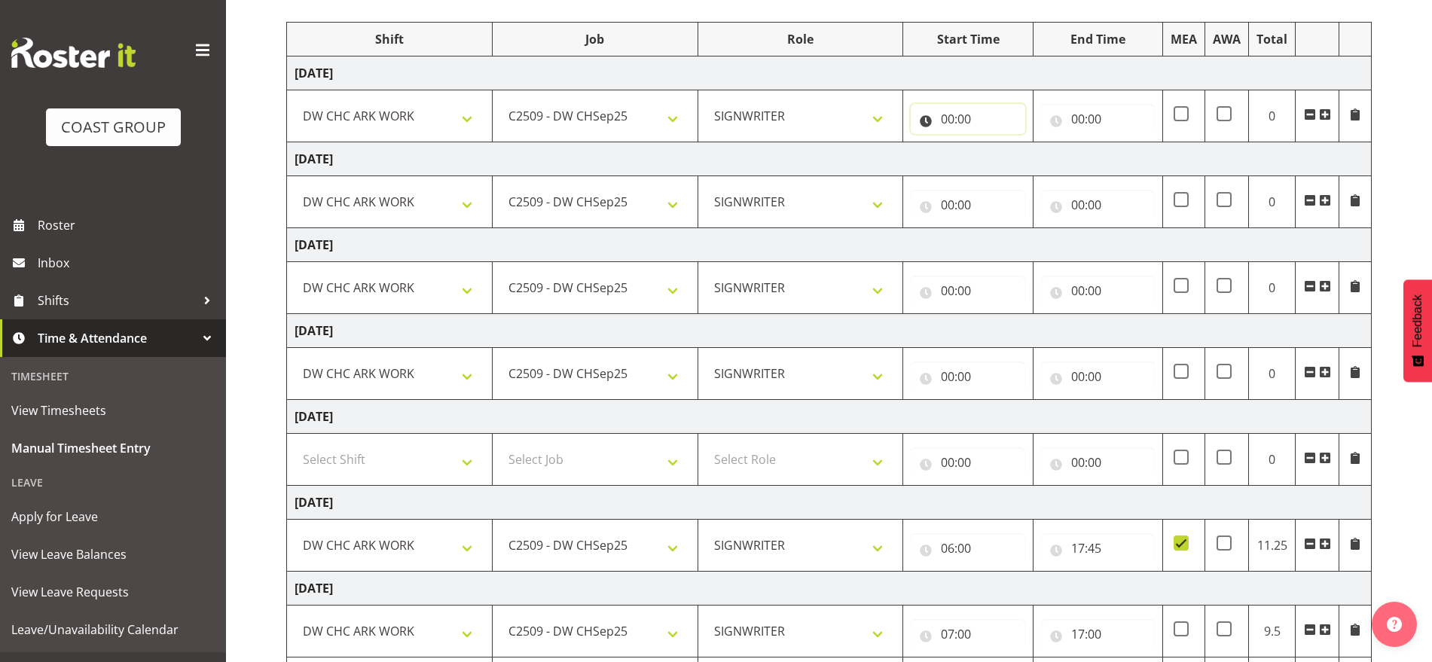
click at [953, 122] on input "00:00" at bounding box center [968, 119] width 114 height 30
click at [1008, 153] on select "00 01 02 03 04 05 06 07 08 09 10 11 12 13 14 15 16 17 18 19 20 21 22 23" at bounding box center [1014, 158] width 34 height 30
select select "7"
click at [997, 143] on select "00 01 02 03 04 05 06 07 08 09 10 11 12 13 14 15 16 17 18 19 20 21 22 23" at bounding box center [1014, 158] width 34 height 30
type input "07:00"
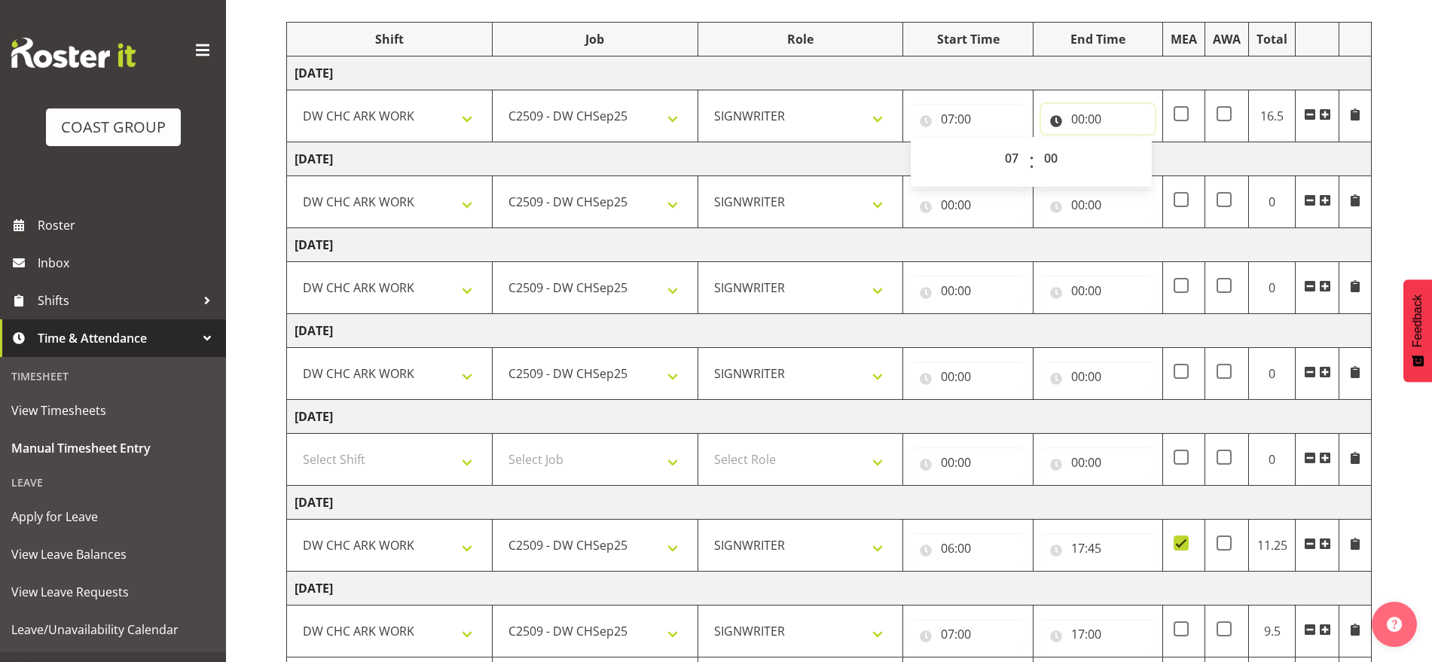
click at [1083, 115] on input "00:00" at bounding box center [1098, 119] width 114 height 30
click at [1131, 151] on select "00 01 02 03 04 05 06 07 08 09 10 11 12 13 14 15 16 17 18 19 20 21 22 23" at bounding box center [1144, 158] width 34 height 30
select select "17"
click at [1127, 143] on select "00 01 02 03 04 05 06 07 08 09 10 11 12 13 14 15 16 17 18 19 20 21 22 23" at bounding box center [1144, 158] width 34 height 30
type input "17:00"
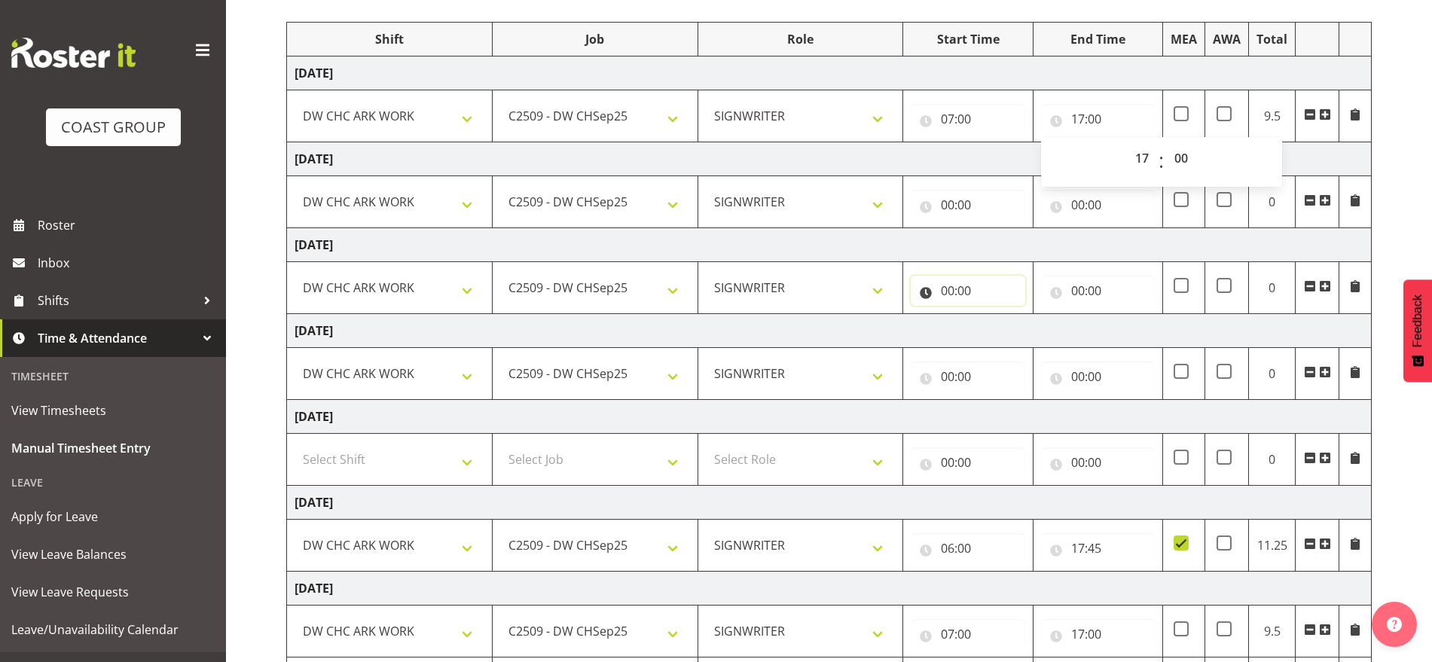
click at [950, 295] on input "00:00" at bounding box center [968, 291] width 114 height 30
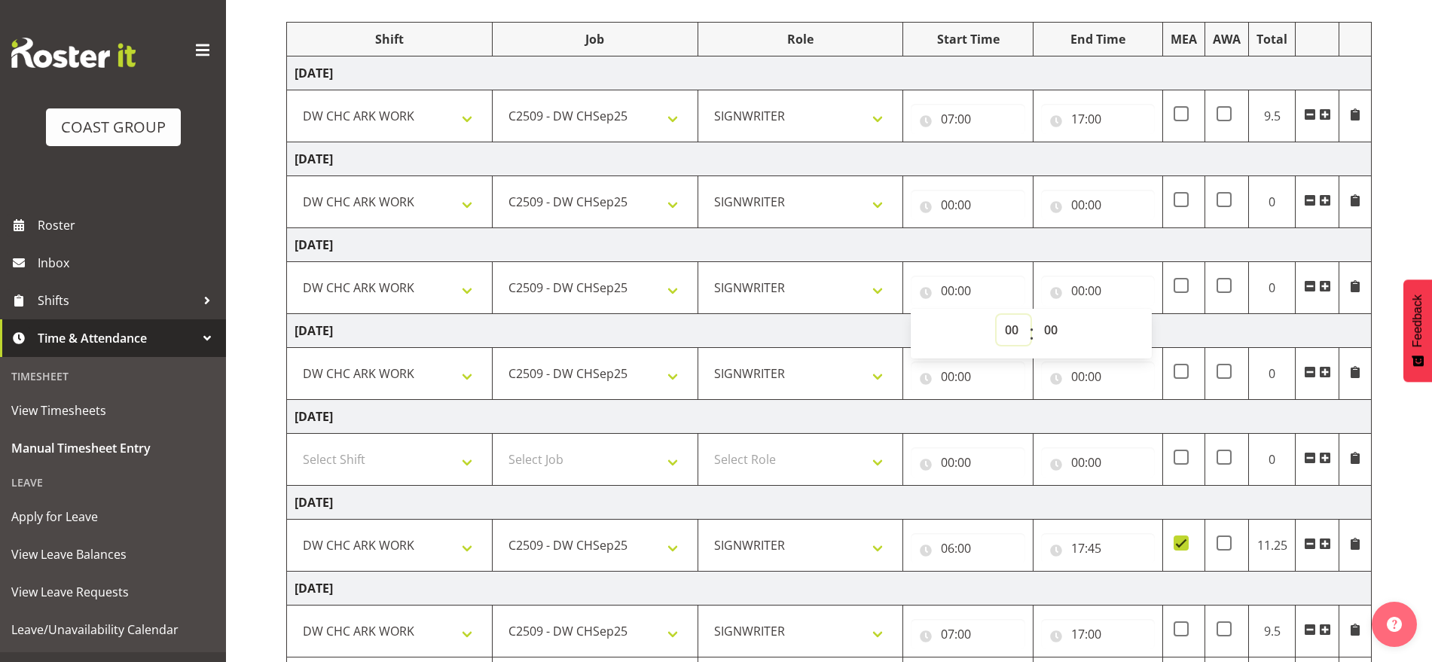
click at [1014, 337] on select "00 01 02 03 04 05 06 07 08 09 10 11 12 13 14 15 16 17 18 19 20 21 22 23" at bounding box center [1014, 330] width 34 height 30
select select "7"
click at [997, 315] on select "00 01 02 03 04 05 06 07 08 09 10 11 12 13 14 15 16 17 18 19 20 21 22 23" at bounding box center [1014, 330] width 34 height 30
type input "07:00"
click at [1079, 289] on input "00:00" at bounding box center [1098, 291] width 114 height 30
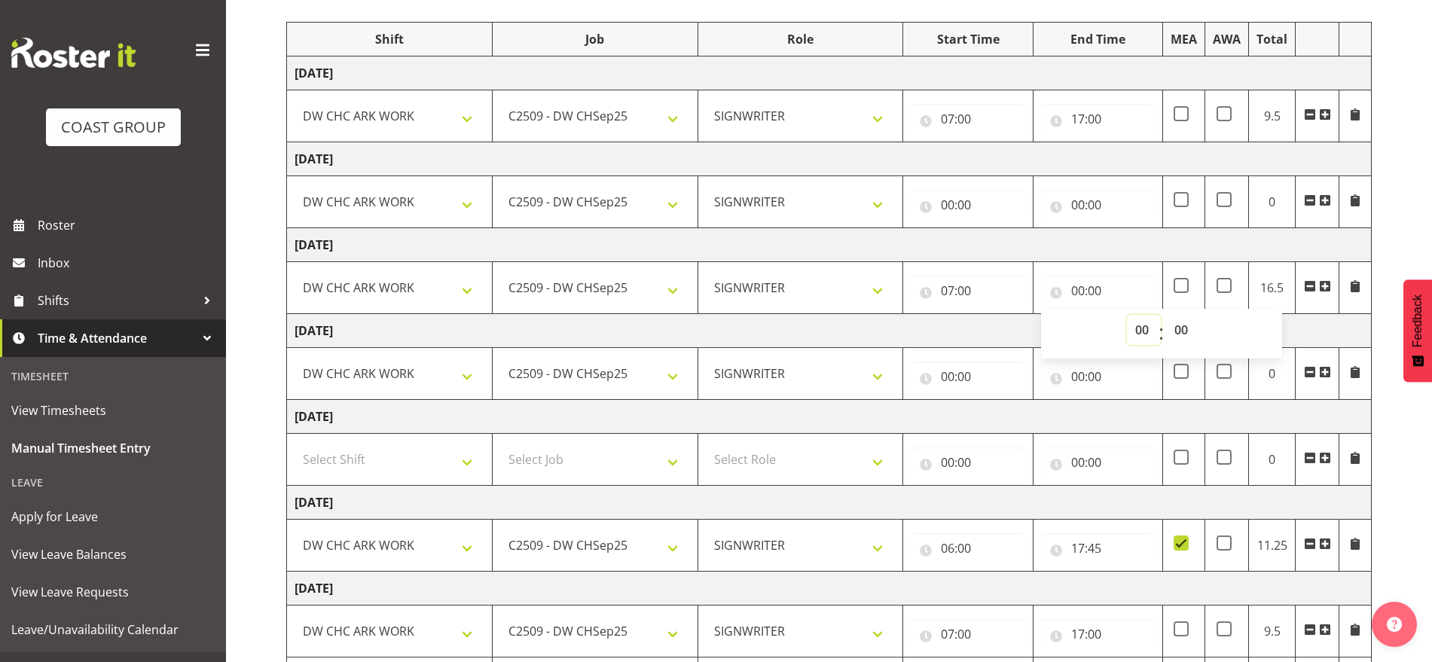
click at [1138, 325] on select "00 01 02 03 04 05 06 07 08 09 10 11 12 13 14 15 16 17 18 19 20 21 22 23" at bounding box center [1144, 330] width 34 height 30
select select "17"
click at [1127, 315] on select "00 01 02 03 04 05 06 07 08 09 10 11 12 13 14 15 16 17 18 19 20 21 22 23" at bounding box center [1144, 330] width 34 height 30
type input "17:00"
click at [951, 201] on input "00:00" at bounding box center [968, 205] width 114 height 30
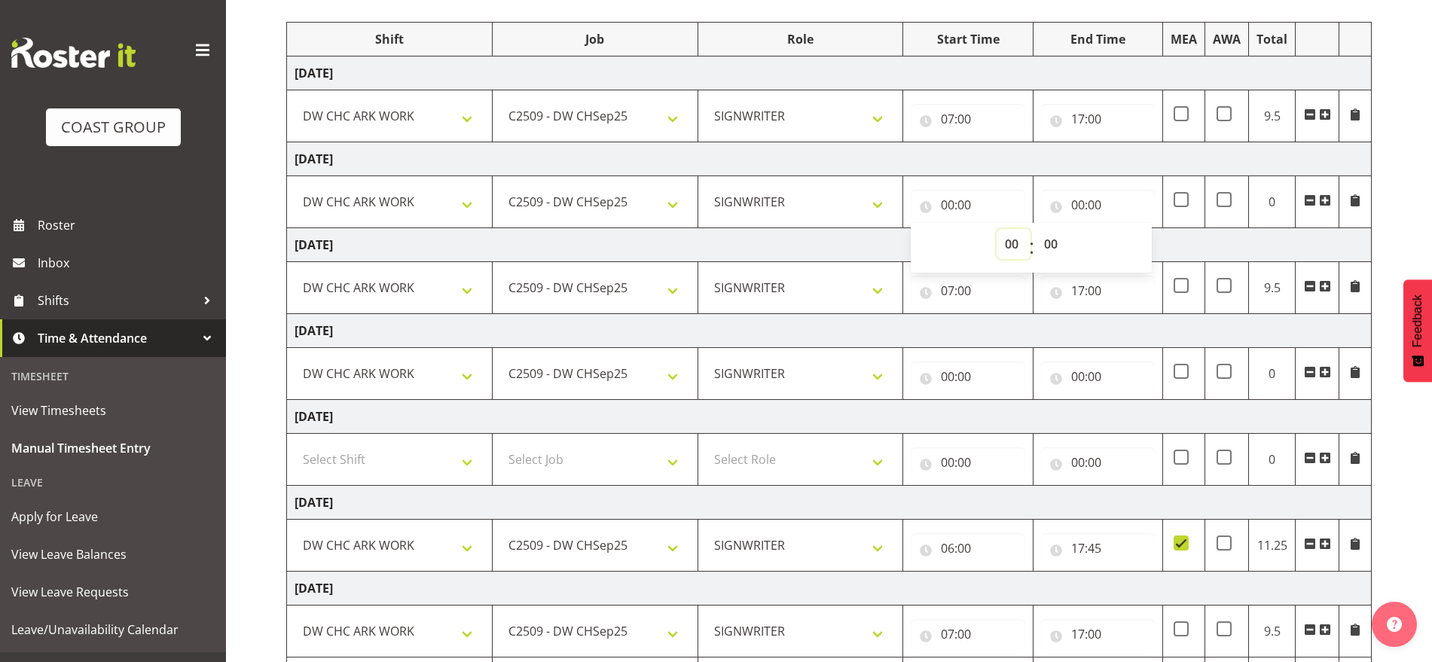
click at [1004, 243] on select "00 01 02 03 04 05 06 07 08 09 10 11 12 13 14 15 16 17 18 19 20 21 22 23" at bounding box center [1014, 244] width 34 height 30
select select "7"
click at [997, 229] on select "00 01 02 03 04 05 06 07 08 09 10 11 12 13 14 15 16 17 18 19 20 21 22 23" at bounding box center [1014, 244] width 34 height 30
type input "07:00"
click at [1078, 200] on input "00:00" at bounding box center [1098, 205] width 114 height 30
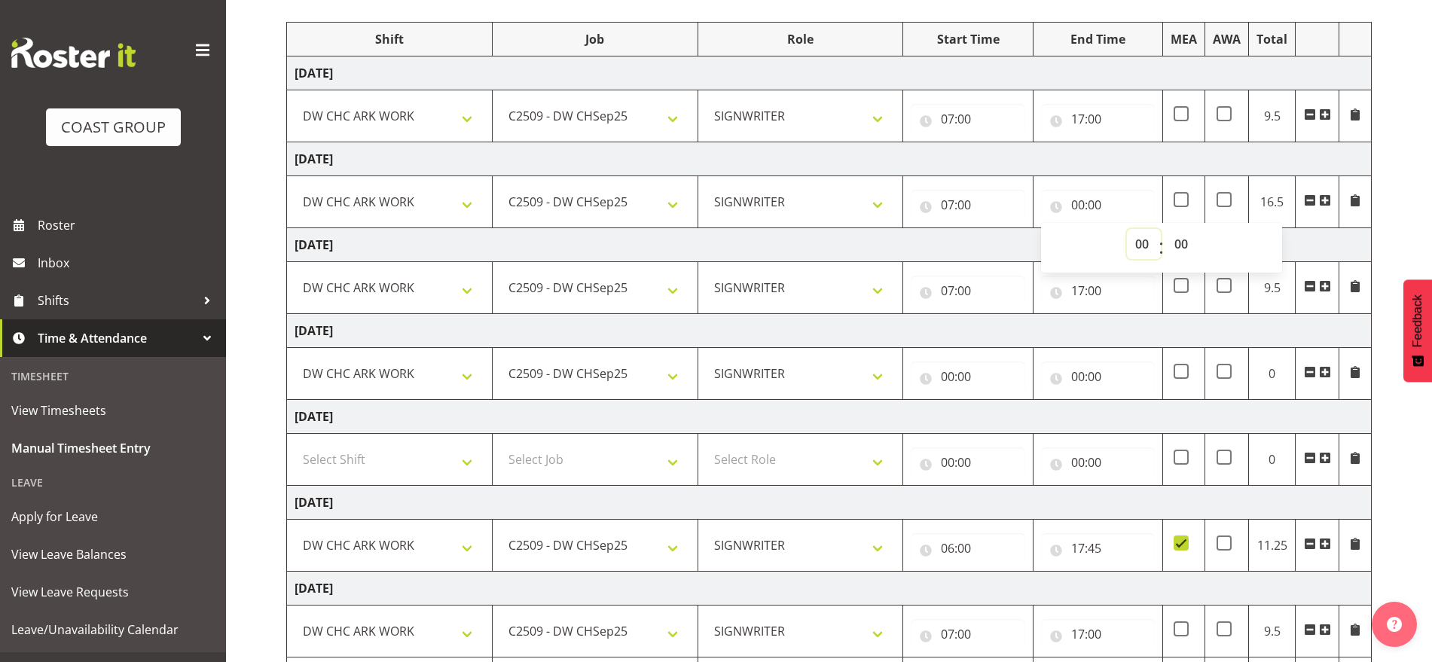
drag, startPoint x: 1131, startPoint y: 231, endPoint x: 1131, endPoint y: 251, distance: 19.6
click at [1131, 231] on select "00 01 02 03 04 05 06 07 08 09 10 11 12 13 14 15 16 17 18 19 20 21 22 23" at bounding box center [1144, 244] width 34 height 30
select select "17"
click at [1127, 229] on select "00 01 02 03 04 05 06 07 08 09 10 11 12 13 14 15 16 17 18 19 20 21 22 23" at bounding box center [1144, 244] width 34 height 30
type input "17:00"
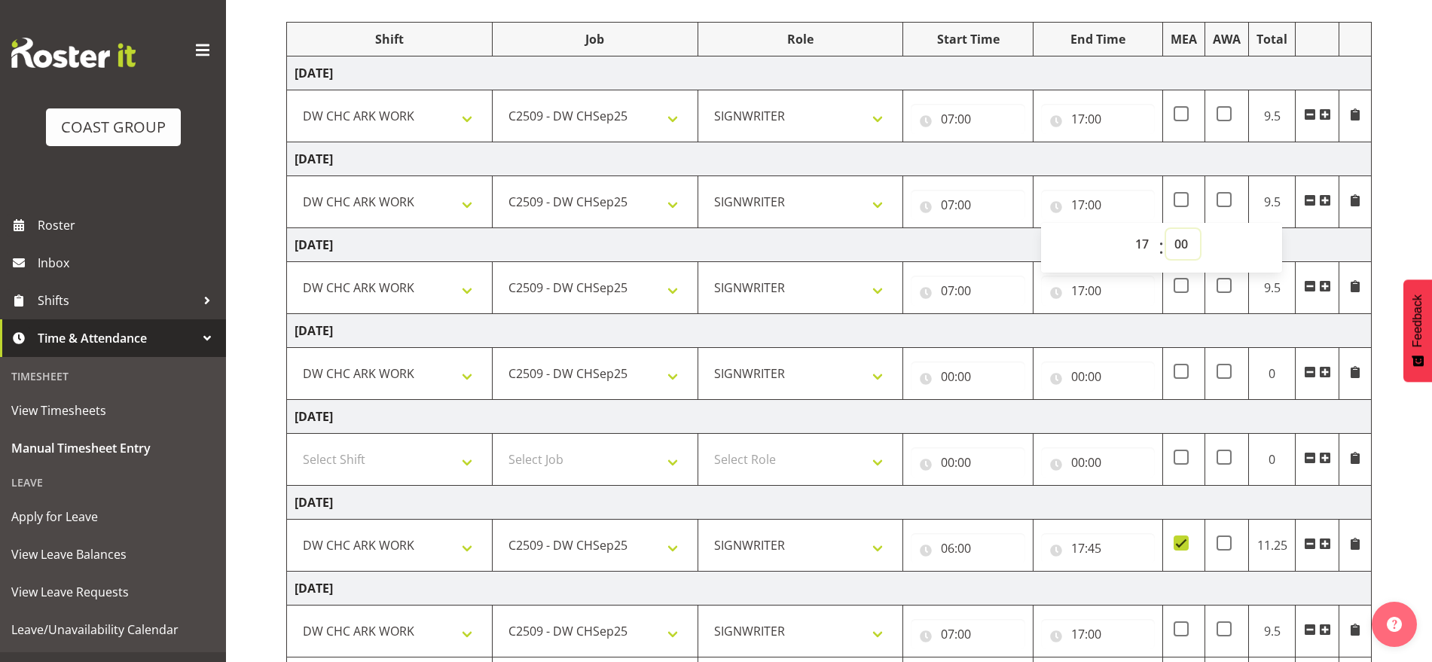
click at [1178, 246] on select "00 01 02 03 04 05 06 07 08 09 10 11 12 13 14 15 16 17 18 19 20 21 22 23 24 25 2…" at bounding box center [1183, 244] width 34 height 30
select select "15"
click at [1166, 229] on select "00 01 02 03 04 05 06 07 08 09 10 11 12 13 14 15 16 17 18 19 20 21 22 23 24 25 2…" at bounding box center [1183, 244] width 34 height 30
type input "17:15"
click at [1311, 250] on td "[DATE]" at bounding box center [829, 245] width 1085 height 34
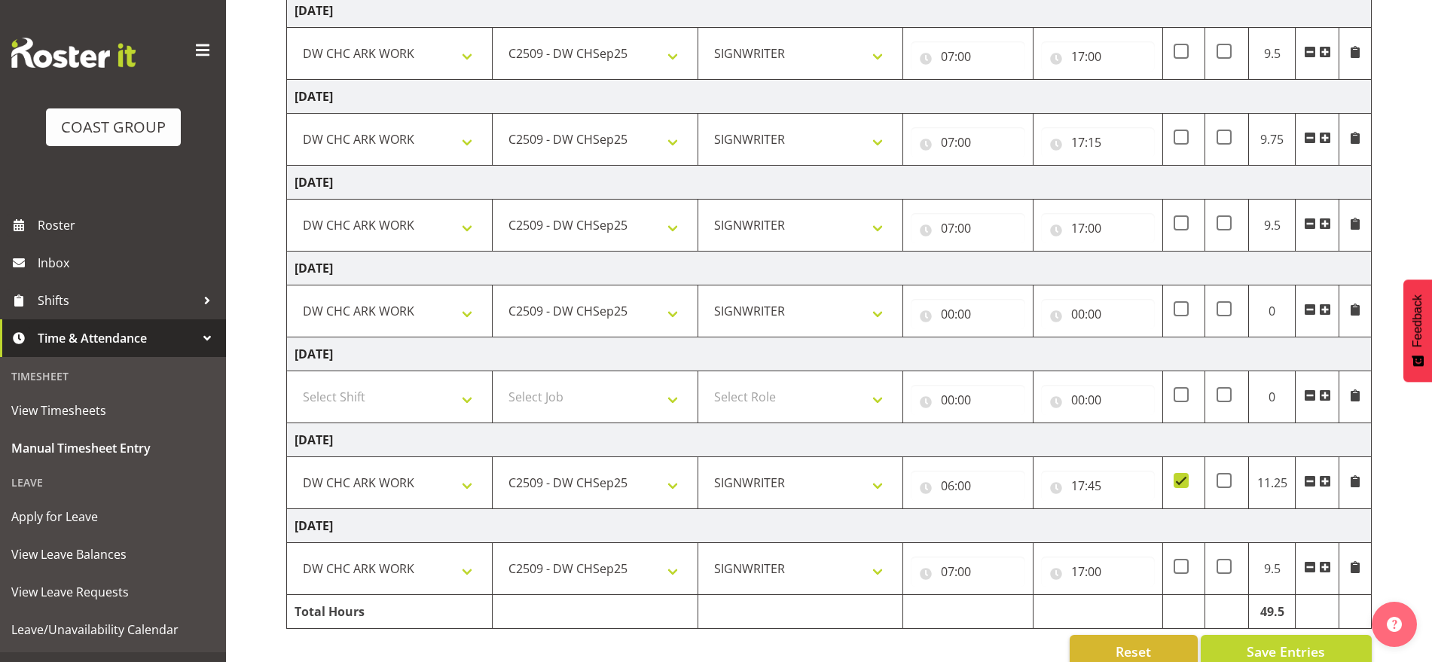
scroll to position [280, 0]
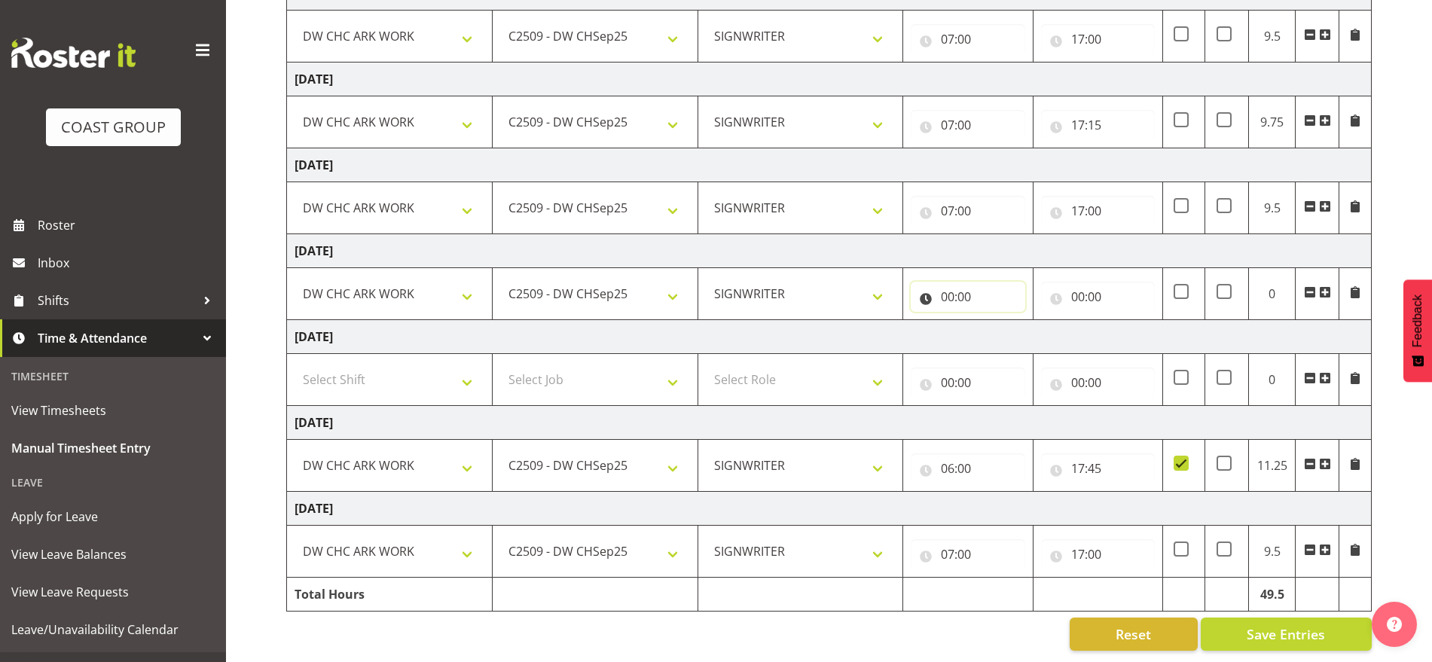
click at [949, 285] on input "00:00" at bounding box center [968, 297] width 114 height 30
click at [1016, 322] on select "00 01 02 03 04 05 06 07 08 09 10 11 12 13 14 15 16 17 18 19 20 21 22 23" at bounding box center [1014, 336] width 34 height 30
select select "6"
click at [997, 321] on select "00 01 02 03 04 05 06 07 08 09 10 11 12 13 14 15 16 17 18 19 20 21 22 23" at bounding box center [1014, 336] width 34 height 30
type input "06:00"
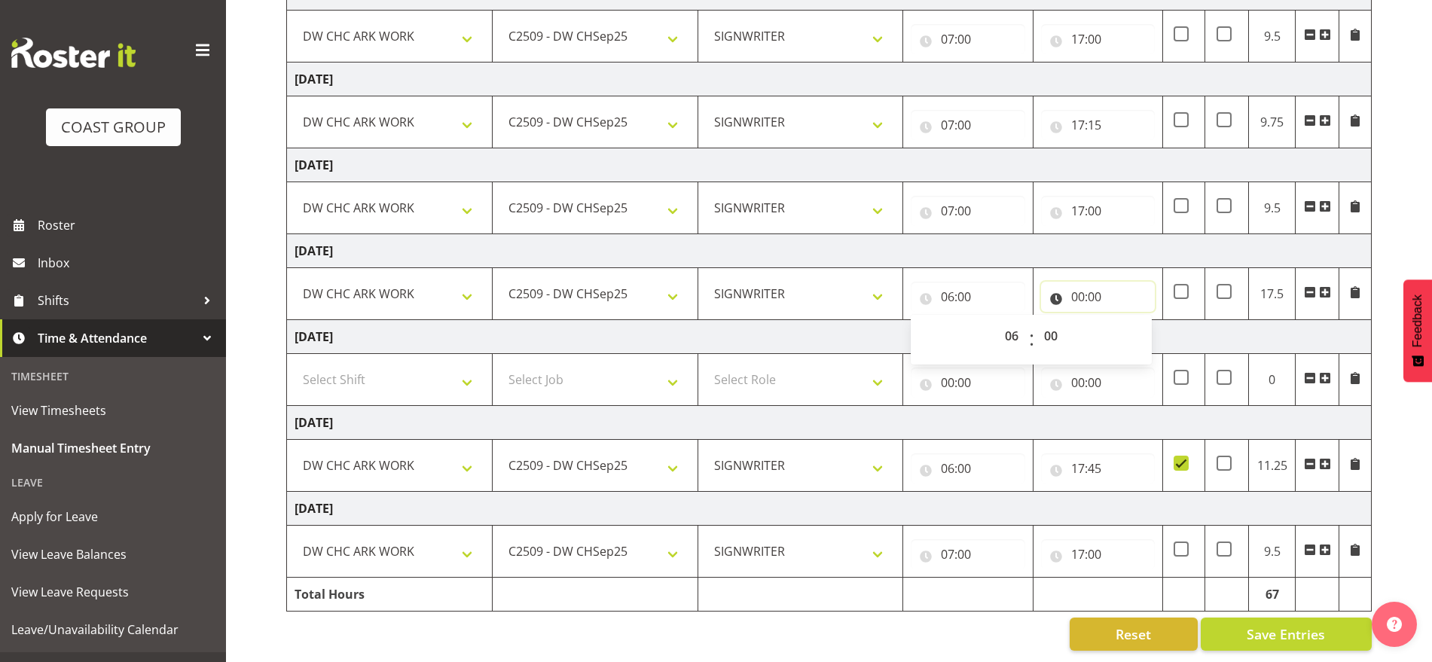
click at [1084, 282] on input "00:00" at bounding box center [1098, 297] width 114 height 30
click at [1146, 322] on select "00 01 02 03 04 05 06 07 08 09 10 11 12 13 14 15 16 17 18 19 20 21 22 23" at bounding box center [1144, 336] width 34 height 30
select select "14"
click at [1127, 321] on select "00 01 02 03 04 05 06 07 08 09 10 11 12 13 14 15 16 17 18 19 20 21 22 23" at bounding box center [1144, 336] width 34 height 30
type input "14:00"
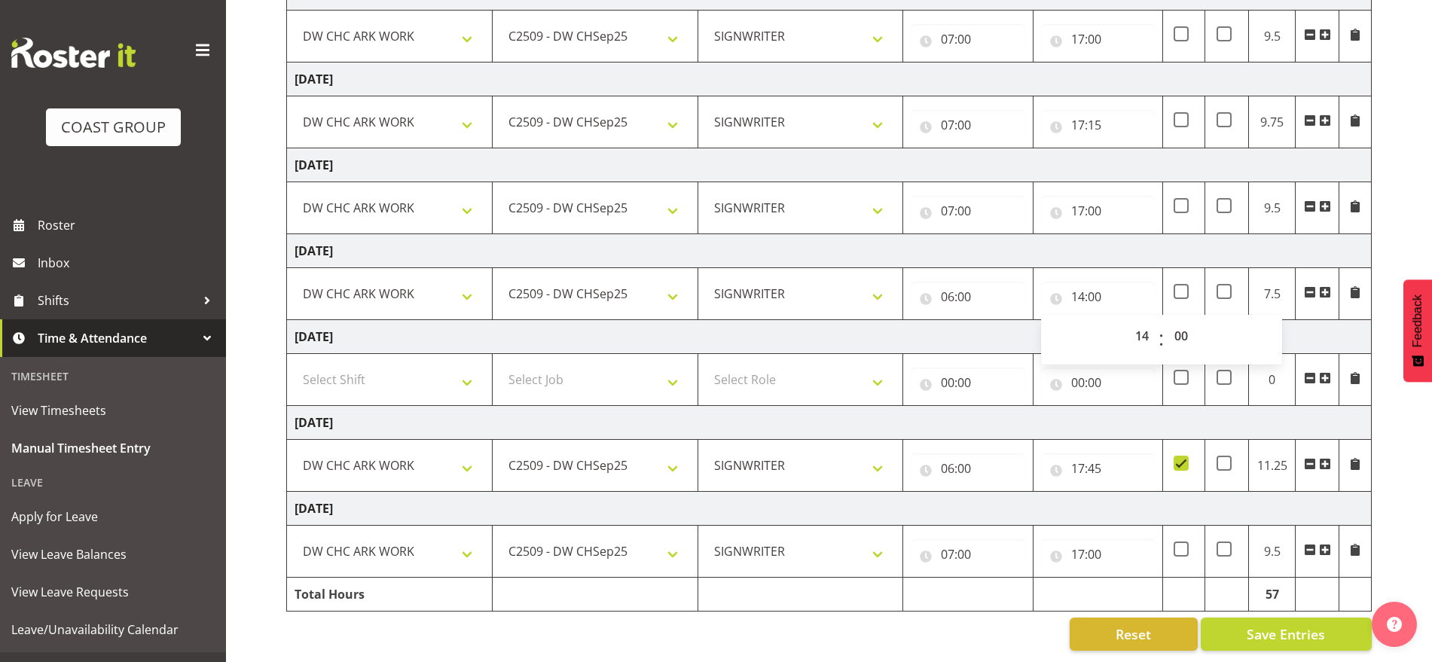
click at [1148, 234] on td "[DATE]" at bounding box center [829, 251] width 1085 height 34
click at [953, 546] on input "07:00" at bounding box center [968, 554] width 114 height 30
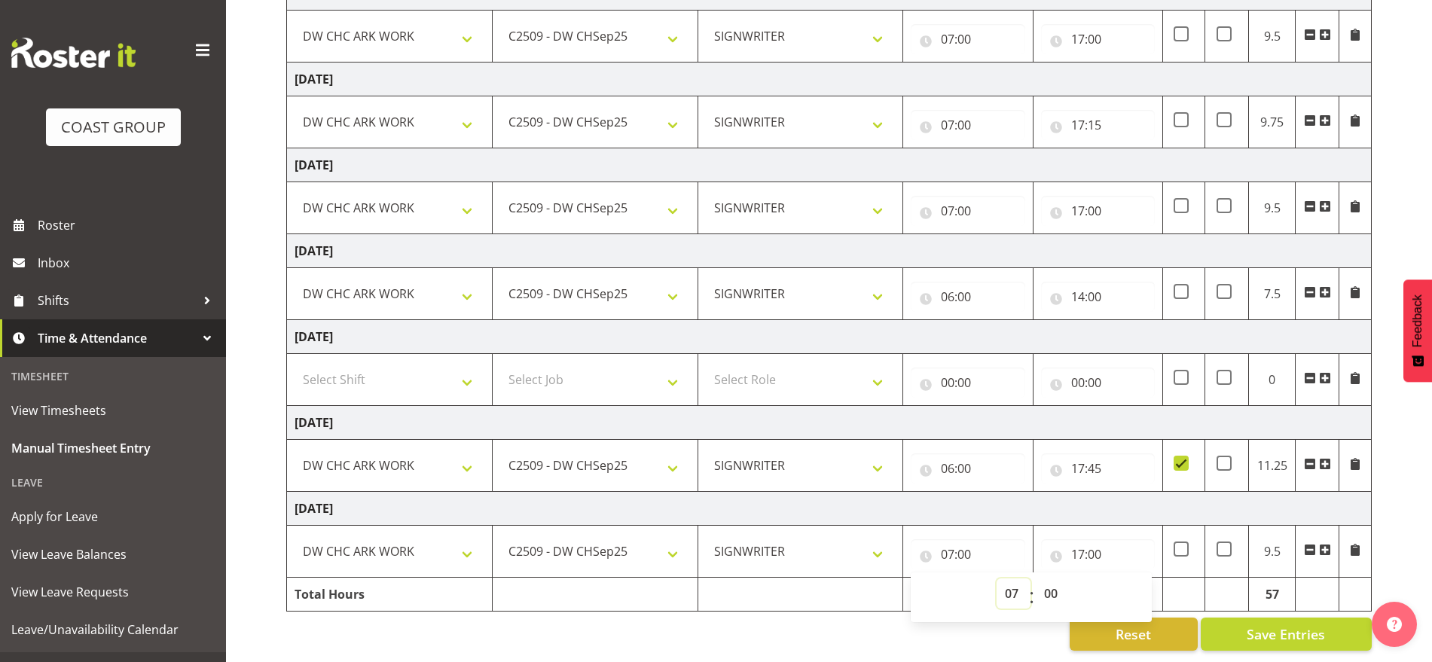
click at [1009, 588] on select "00 01 02 03 04 05 06 07 08 09 10 11 12 13 14 15 16 17 18 19 20 21 22 23" at bounding box center [1014, 594] width 34 height 30
click at [1129, 408] on td "[DATE]" at bounding box center [829, 423] width 1085 height 34
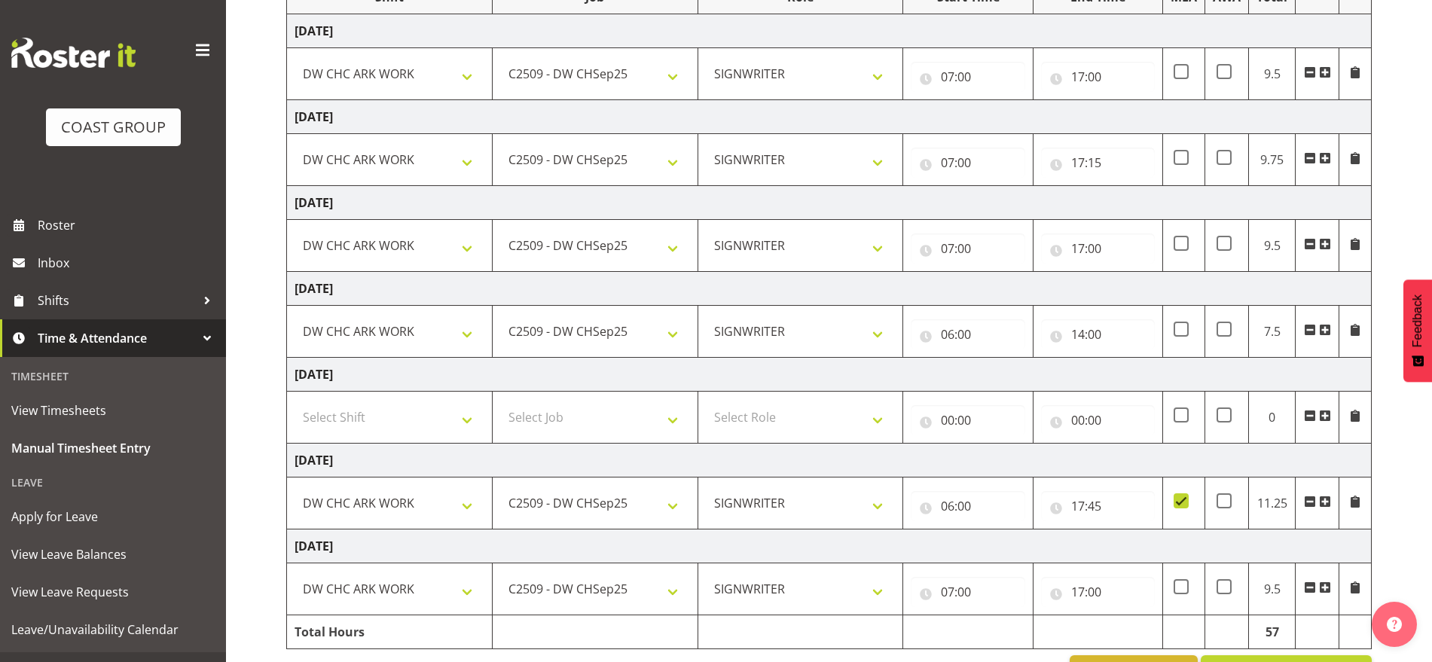
scroll to position [186, 0]
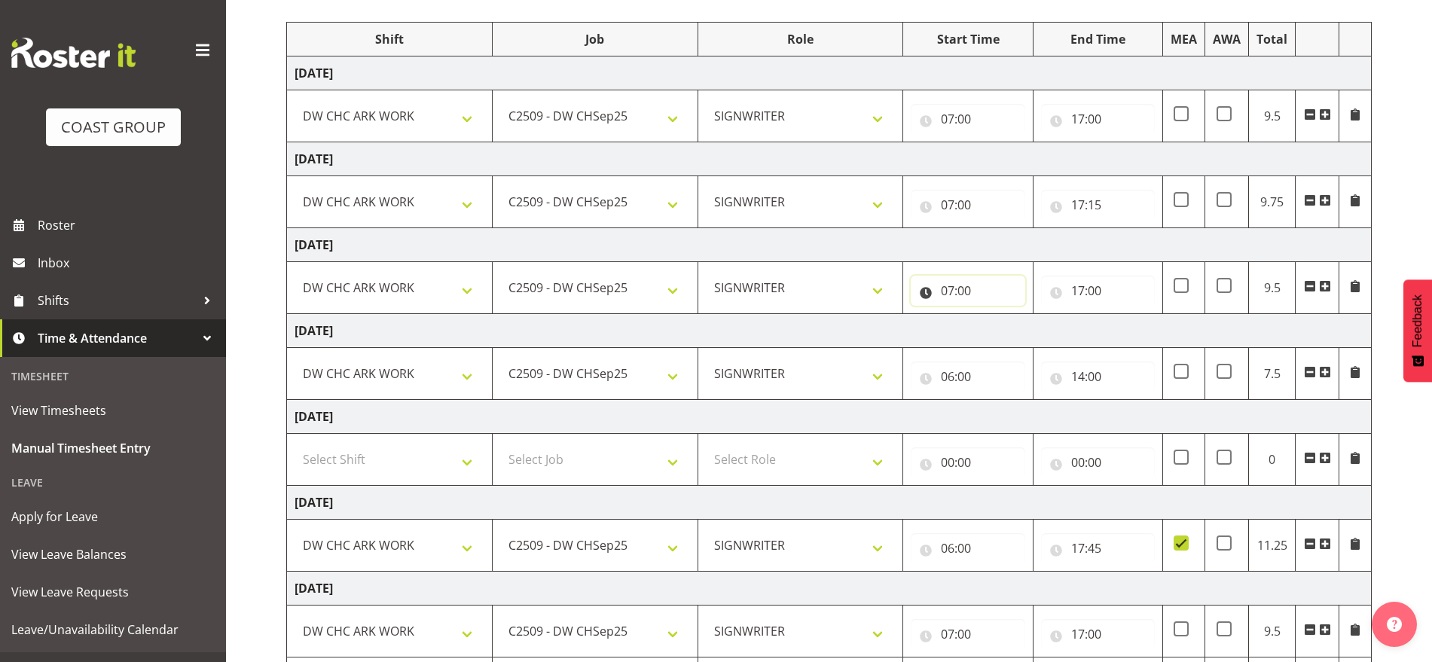
click at [956, 291] on input "07:00" at bounding box center [968, 291] width 114 height 30
click at [1005, 333] on select "00 01 02 03 04 05 06 07 08 09 10 11 12 13 14 15 16 17 18 19 20 21 22 23" at bounding box center [1014, 330] width 34 height 30
select select "6"
click at [997, 315] on select "00 01 02 03 04 05 06 07 08 09 10 11 12 13 14 15 16 17 18 19 20 21 22 23" at bounding box center [1014, 330] width 34 height 30
type input "06:00"
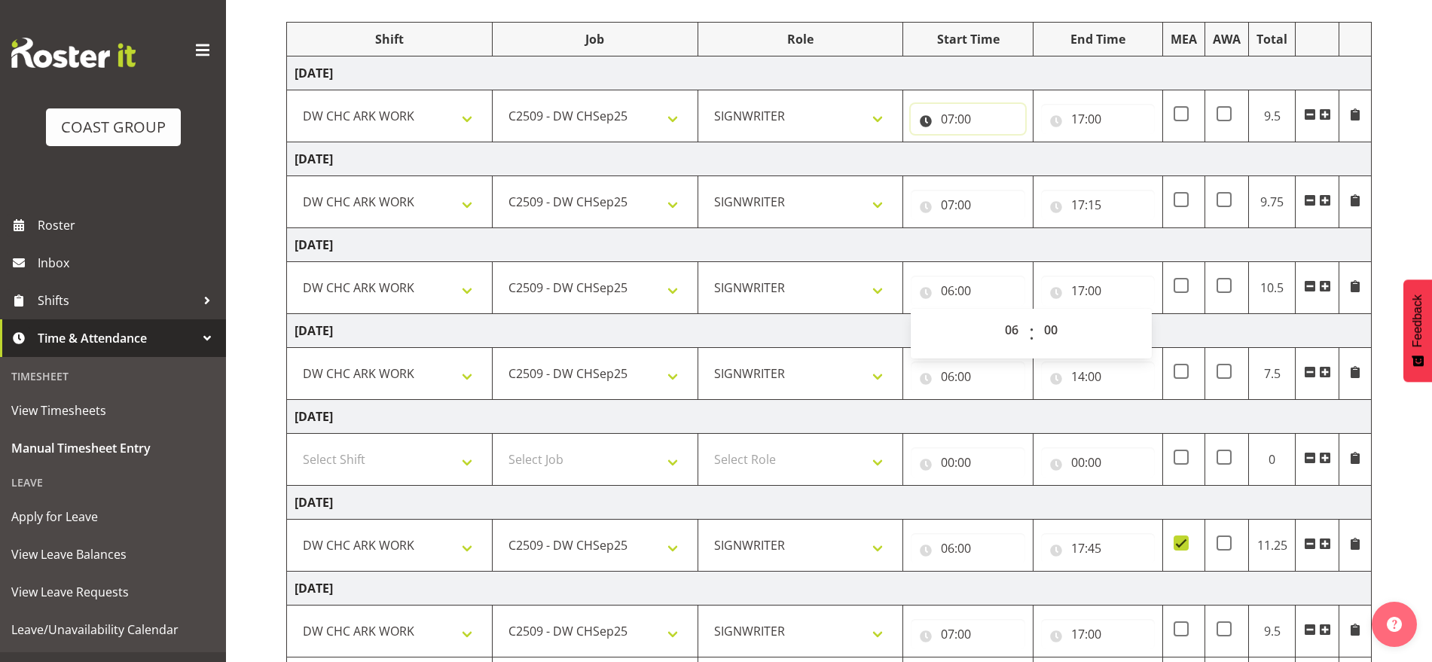
click at [946, 116] on input "07:00" at bounding box center [968, 119] width 114 height 30
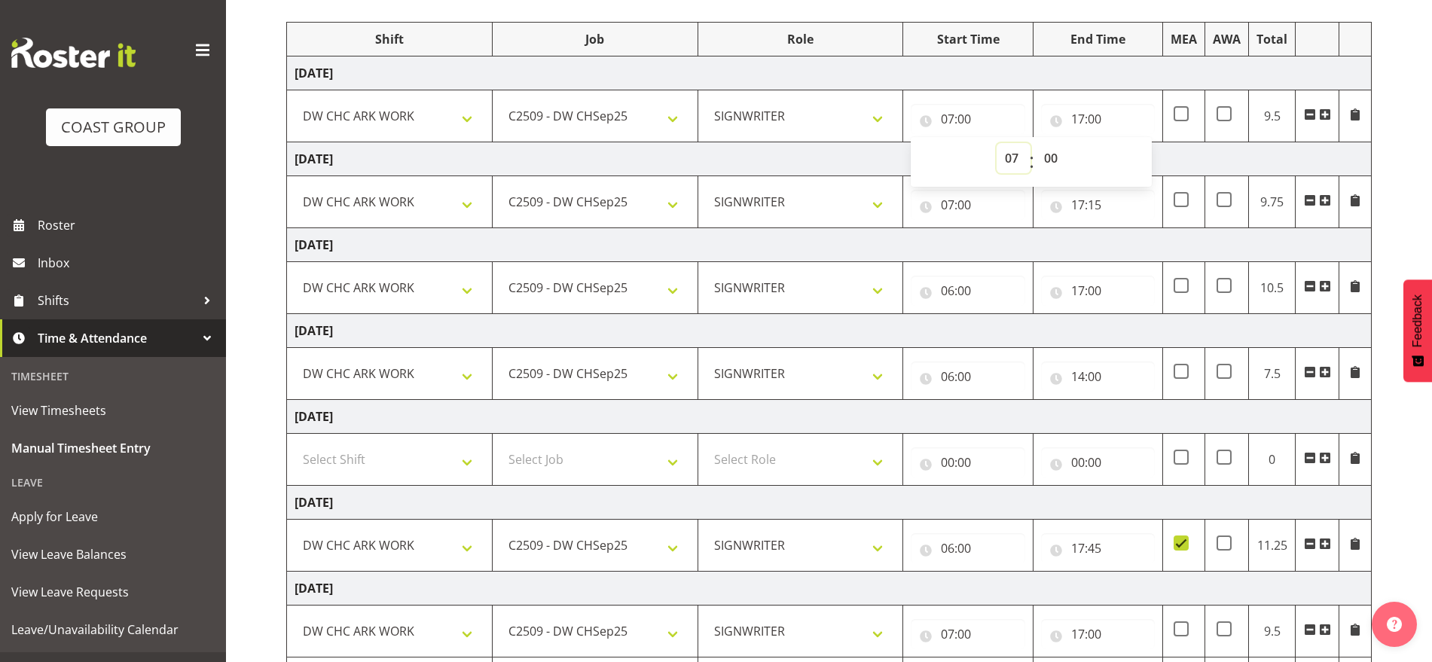
click at [1010, 161] on select "00 01 02 03 04 05 06 07 08 09 10 11 12 13 14 15 16 17 18 19 20 21 22 23" at bounding box center [1014, 158] width 34 height 30
select select "6"
click at [997, 143] on select "00 01 02 03 04 05 06 07 08 09 10 11 12 13 14 15 16 17 18 19 20 21 22 23" at bounding box center [1014, 158] width 34 height 30
type input "06:00"
click at [951, 206] on input "07:00" at bounding box center [968, 205] width 114 height 30
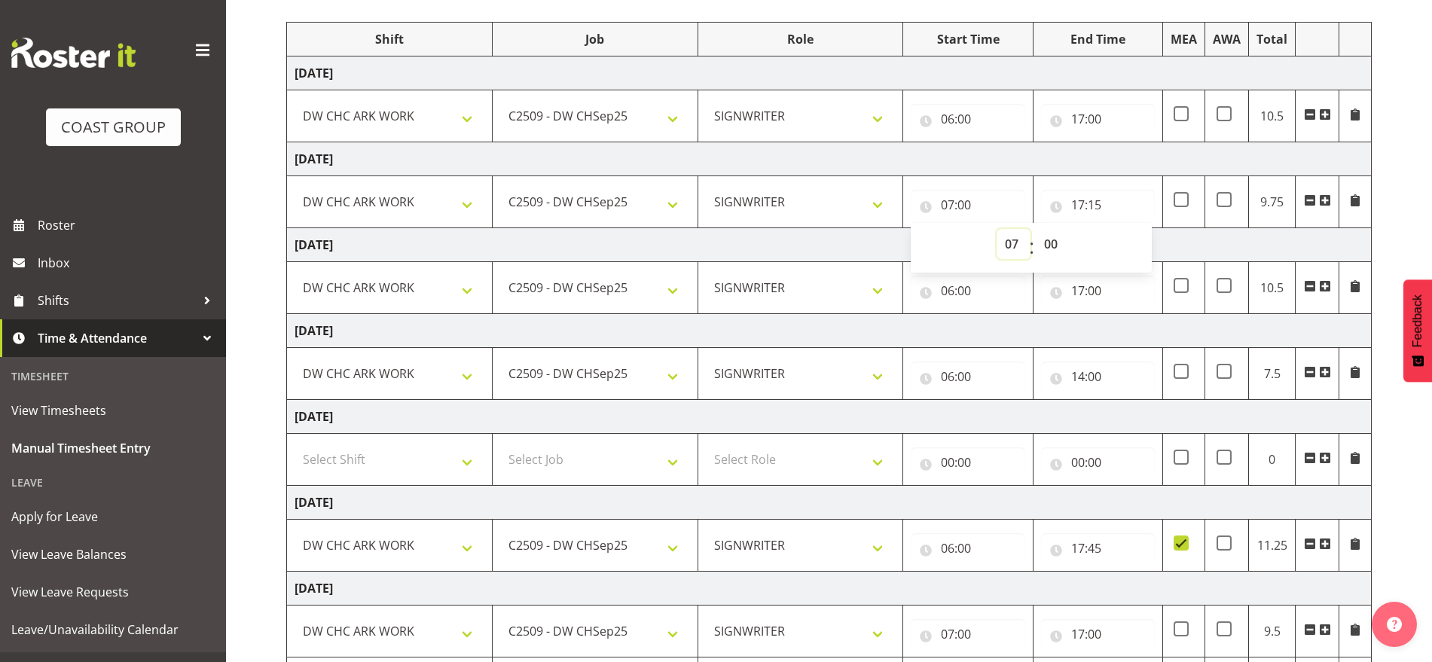
click at [1012, 243] on select "00 01 02 03 04 05 06 07 08 09 10 11 12 13 14 15 16 17 18 19 20 21 22 23" at bounding box center [1014, 244] width 34 height 30
select select "6"
click at [997, 229] on select "00 01 02 03 04 05 06 07 08 09 10 11 12 13 14 15 16 17 18 19 20 21 22 23" at bounding box center [1014, 244] width 34 height 30
type input "06:00"
click at [1052, 246] on select "00 01 02 03 04 05 06 07 08 09 10 11 12 13 14 15 16 17 18 19 20 21 22 23 24 25 2…" at bounding box center [1053, 244] width 34 height 30
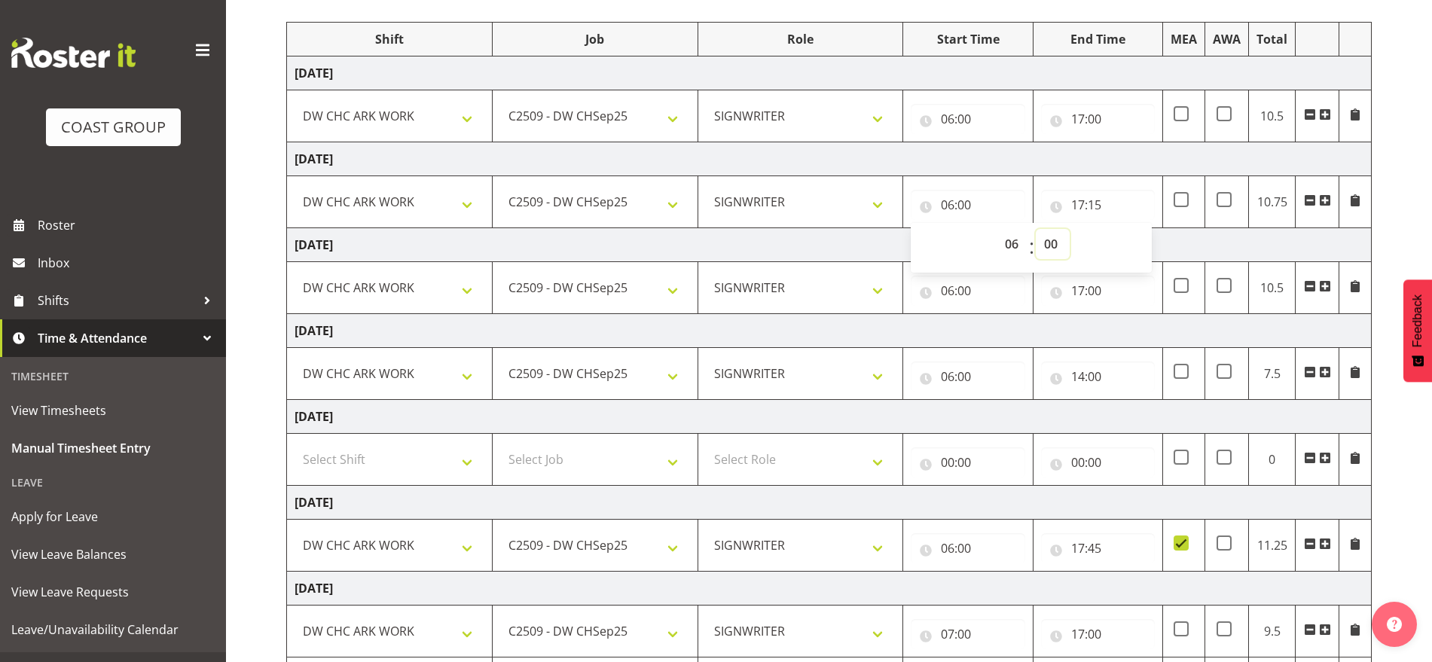
select select "30"
click at [1036, 229] on select "00 01 02 03 04 05 06 07 08 09 10 11 12 13 14 15 16 17 18 19 20 21 22 23 24 25 2…" at bounding box center [1053, 244] width 34 height 30
type input "06:30"
click at [1146, 411] on td "[DATE]" at bounding box center [829, 417] width 1085 height 34
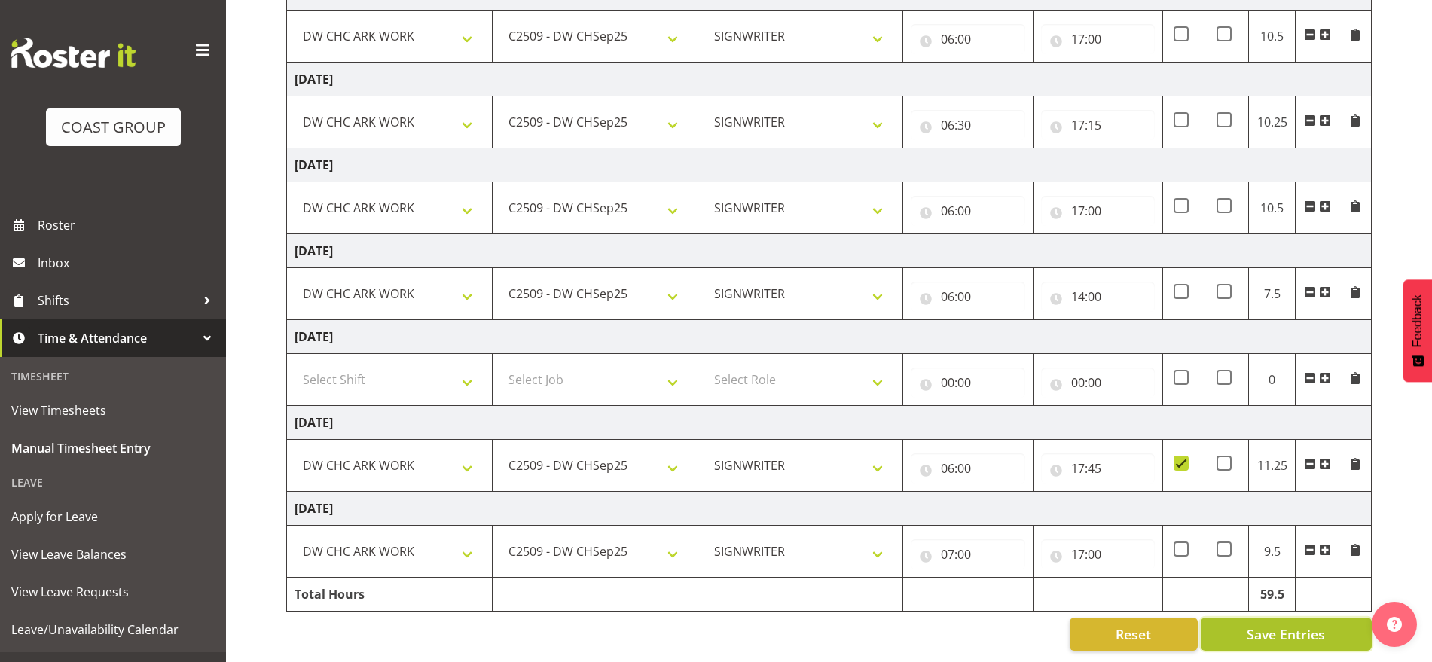
click at [1241, 618] on button "Save Entries" at bounding box center [1286, 634] width 171 height 33
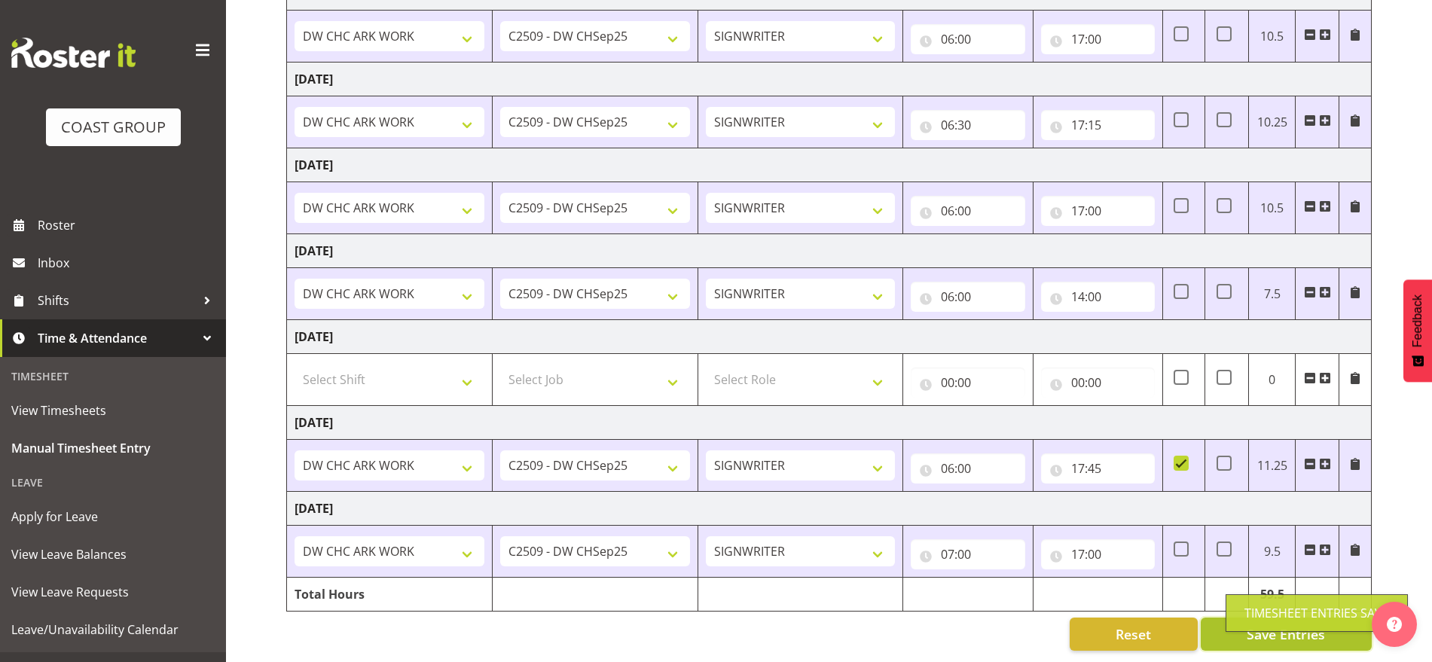
click at [1220, 628] on button "Save Entries" at bounding box center [1286, 634] width 171 height 33
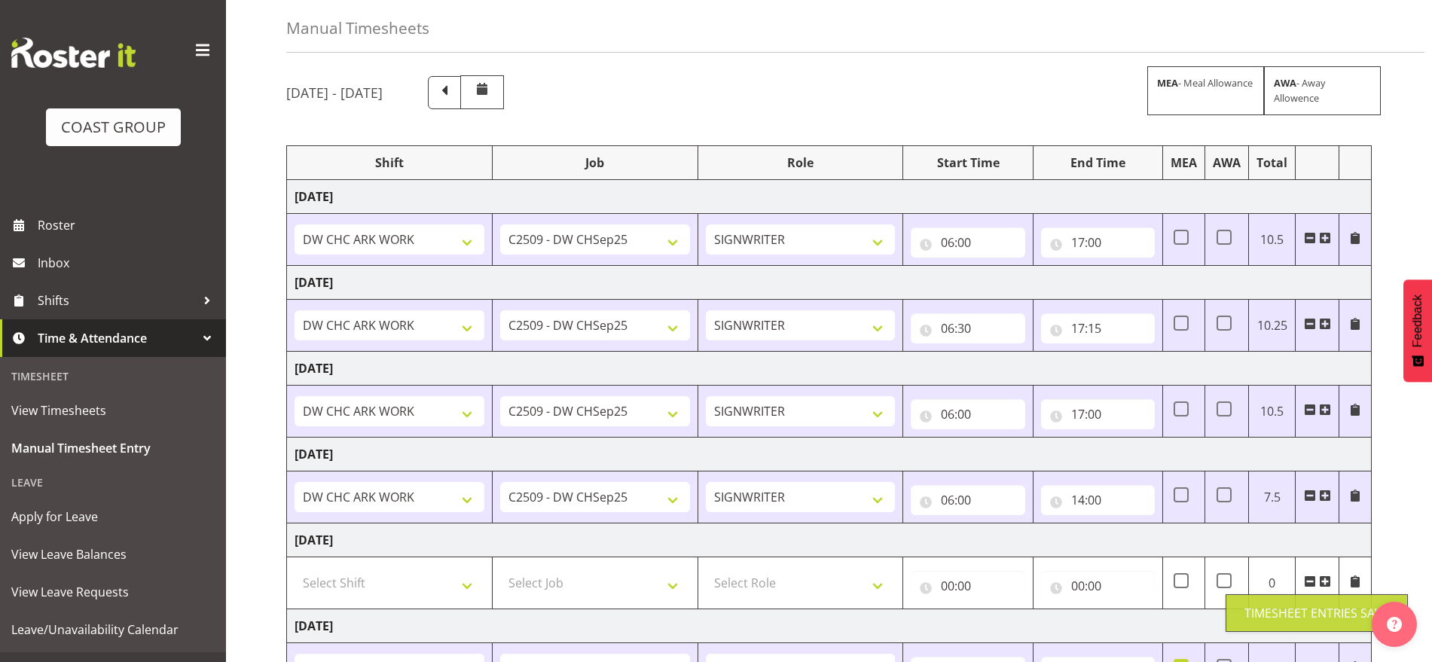
scroll to position [0, 0]
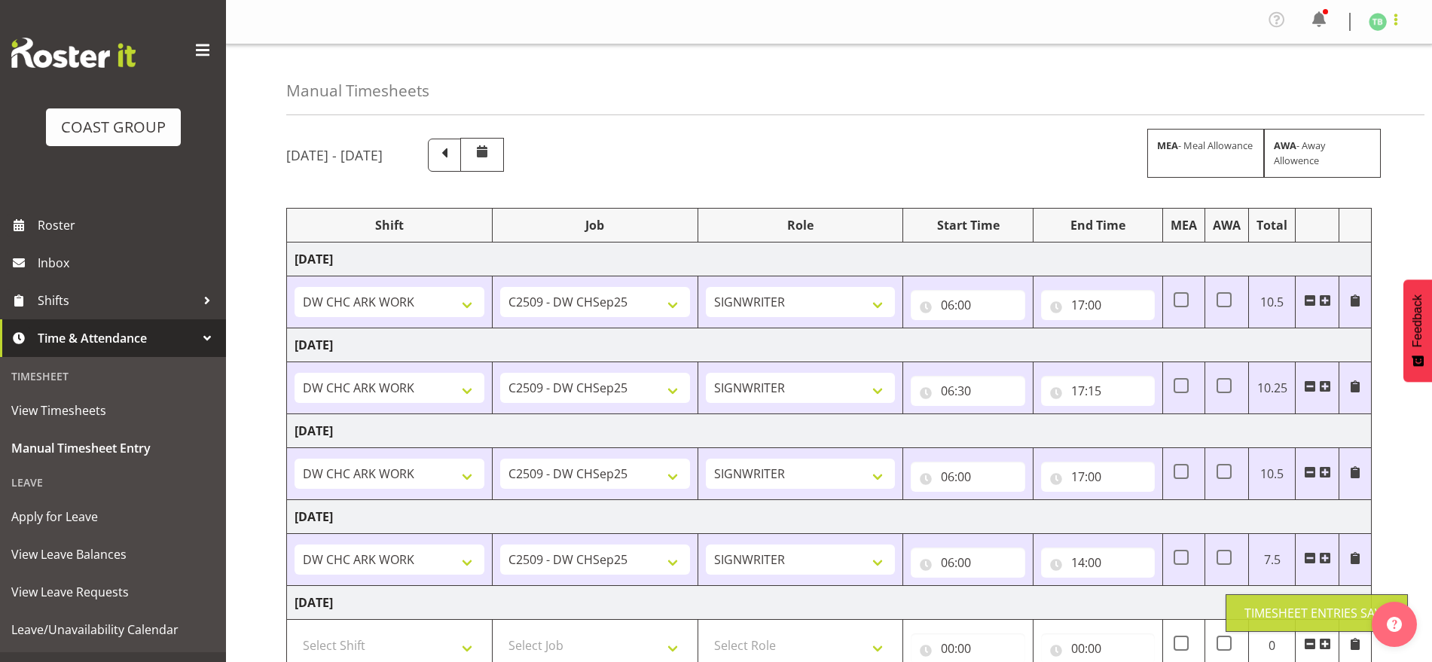
click at [1389, 20] on span at bounding box center [1396, 20] width 18 height 18
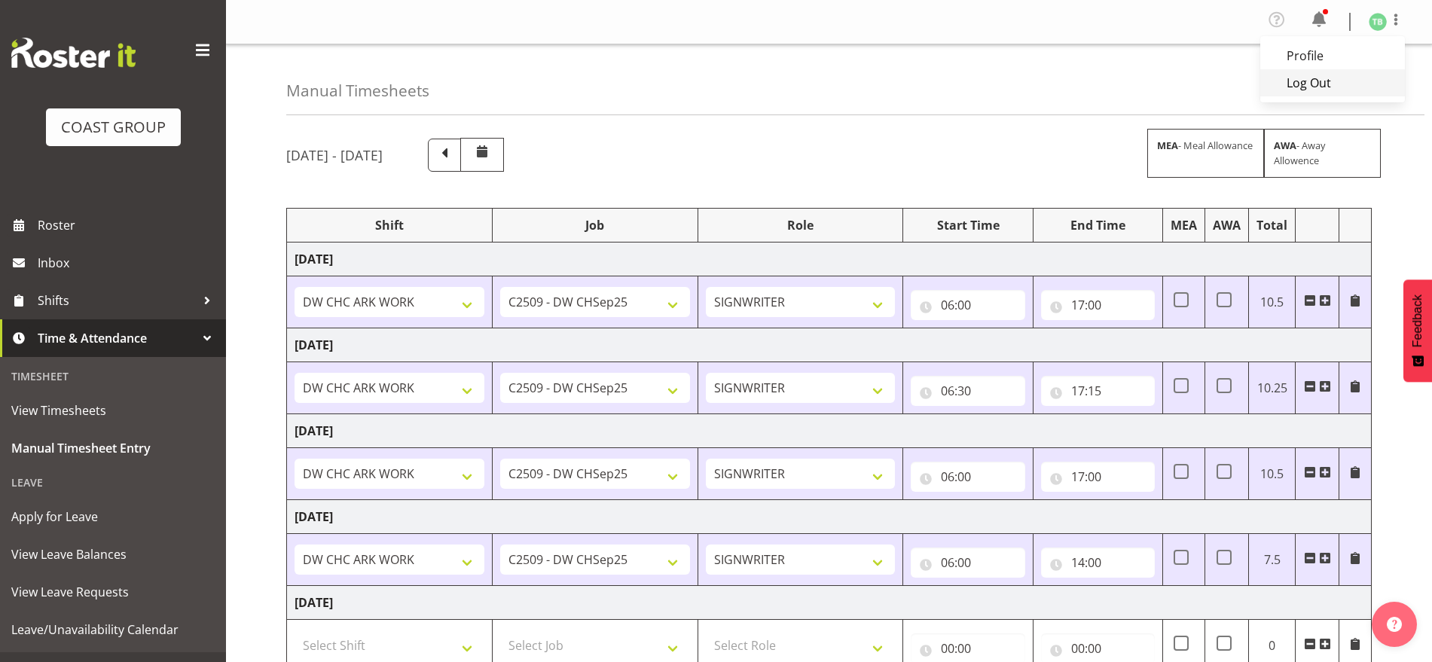
click at [1320, 78] on link "Log Out" at bounding box center [1332, 82] width 145 height 27
